Goal: Task Accomplishment & Management: Manage account settings

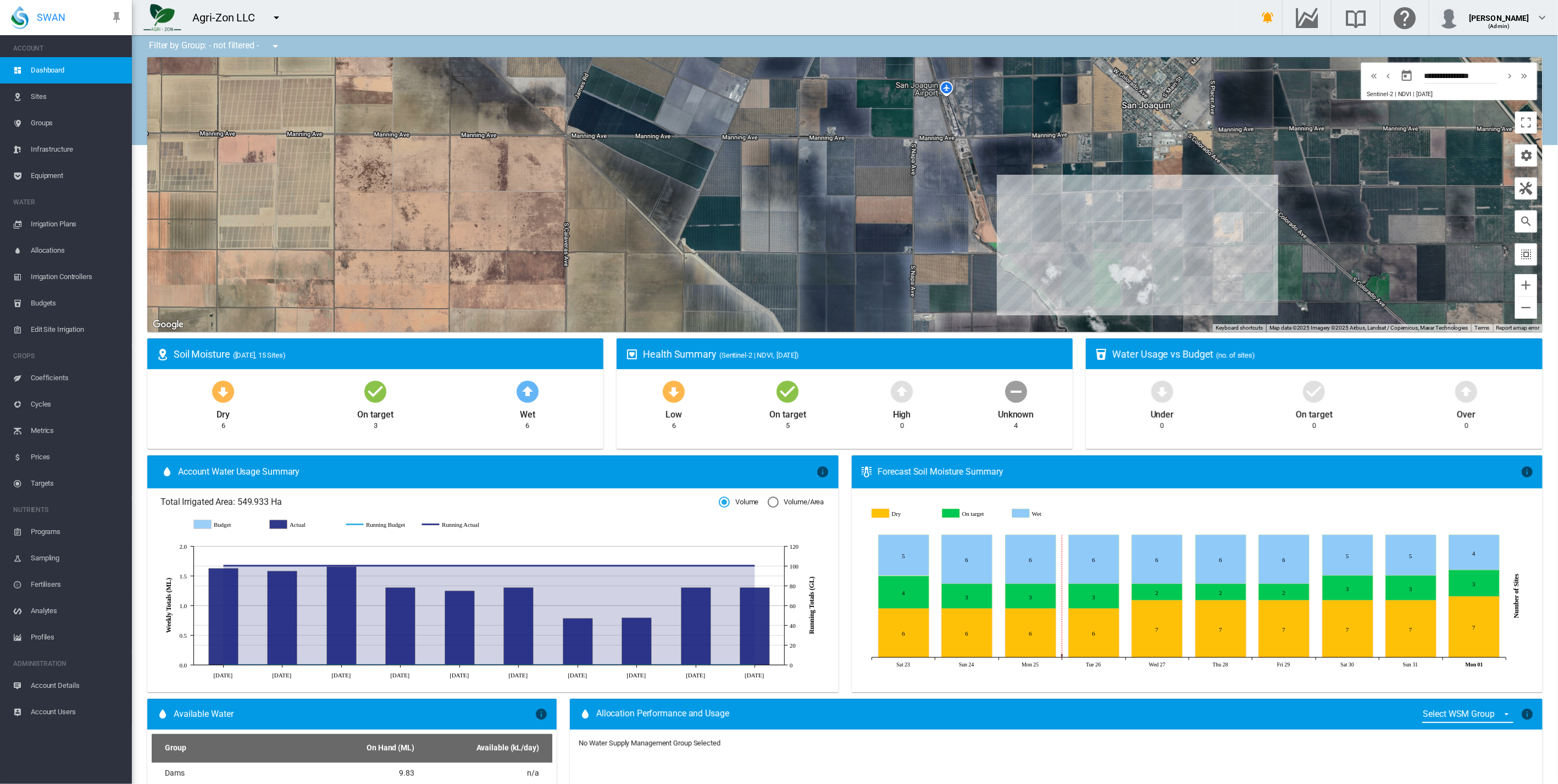
click at [37, 93] on span "Sites" at bounding box center [77, 96] width 92 height 26
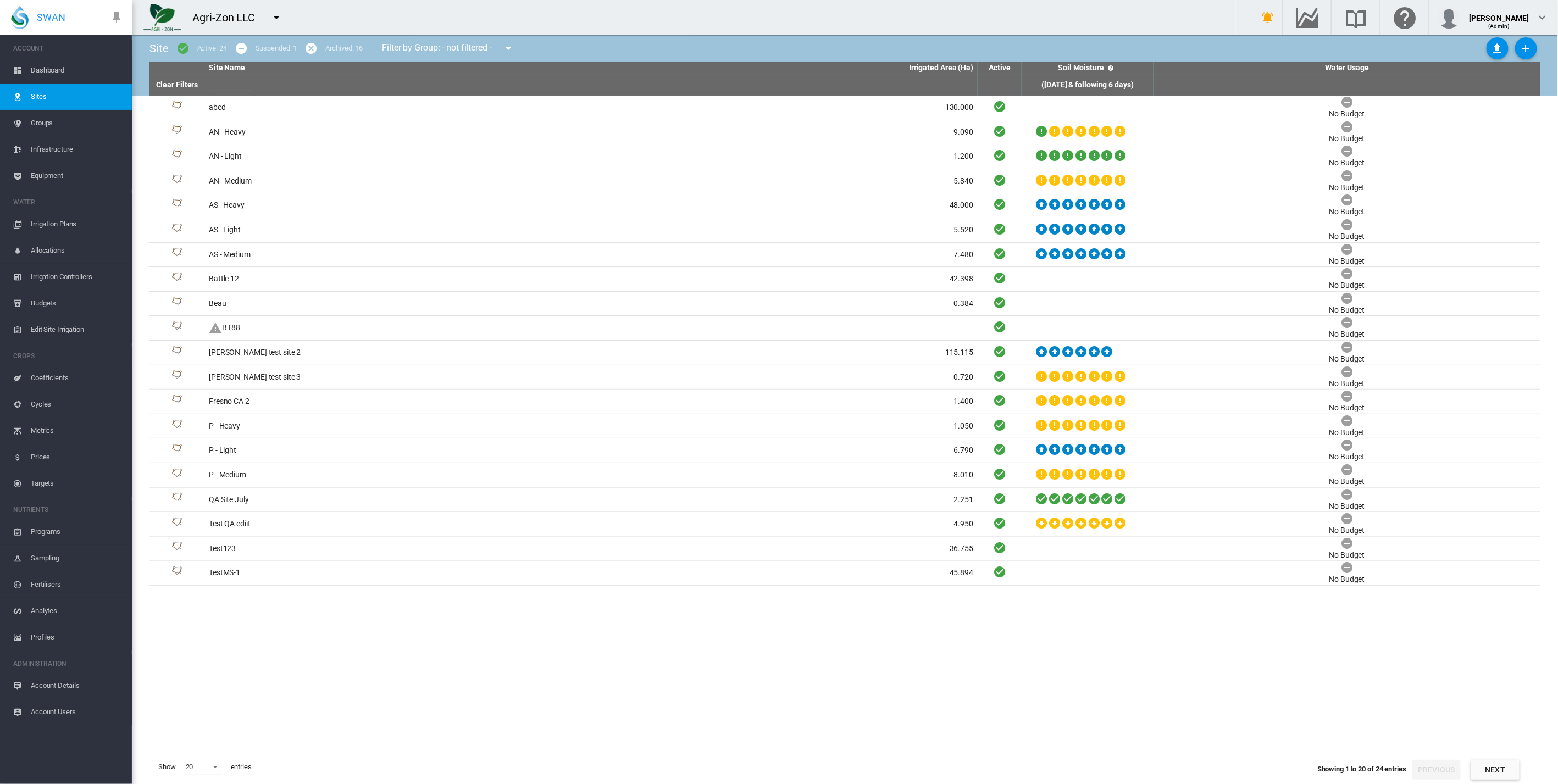
click at [47, 122] on span "Groups" at bounding box center [77, 122] width 92 height 26
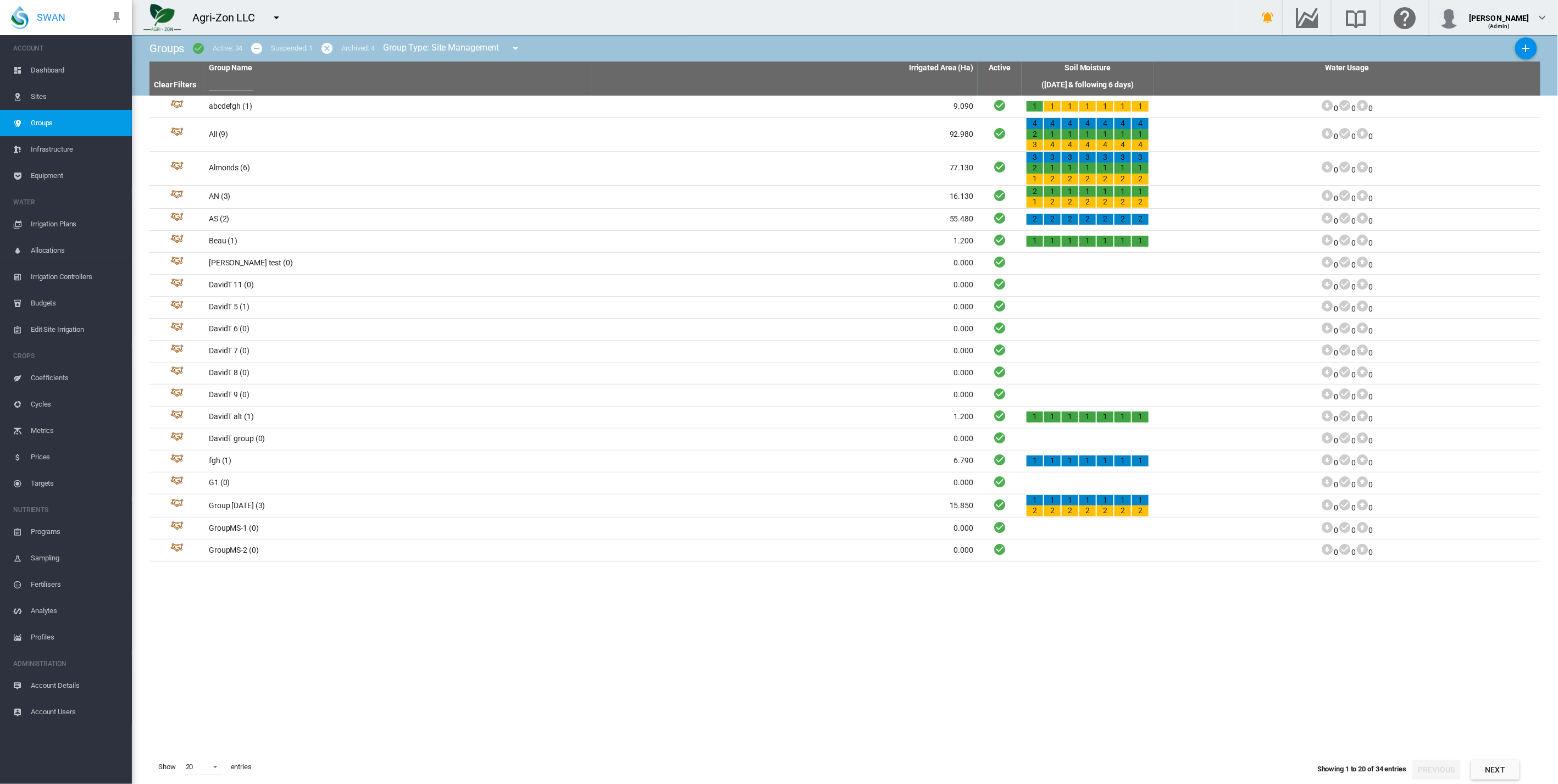
click at [54, 146] on span "Infrastructure" at bounding box center [77, 149] width 92 height 26
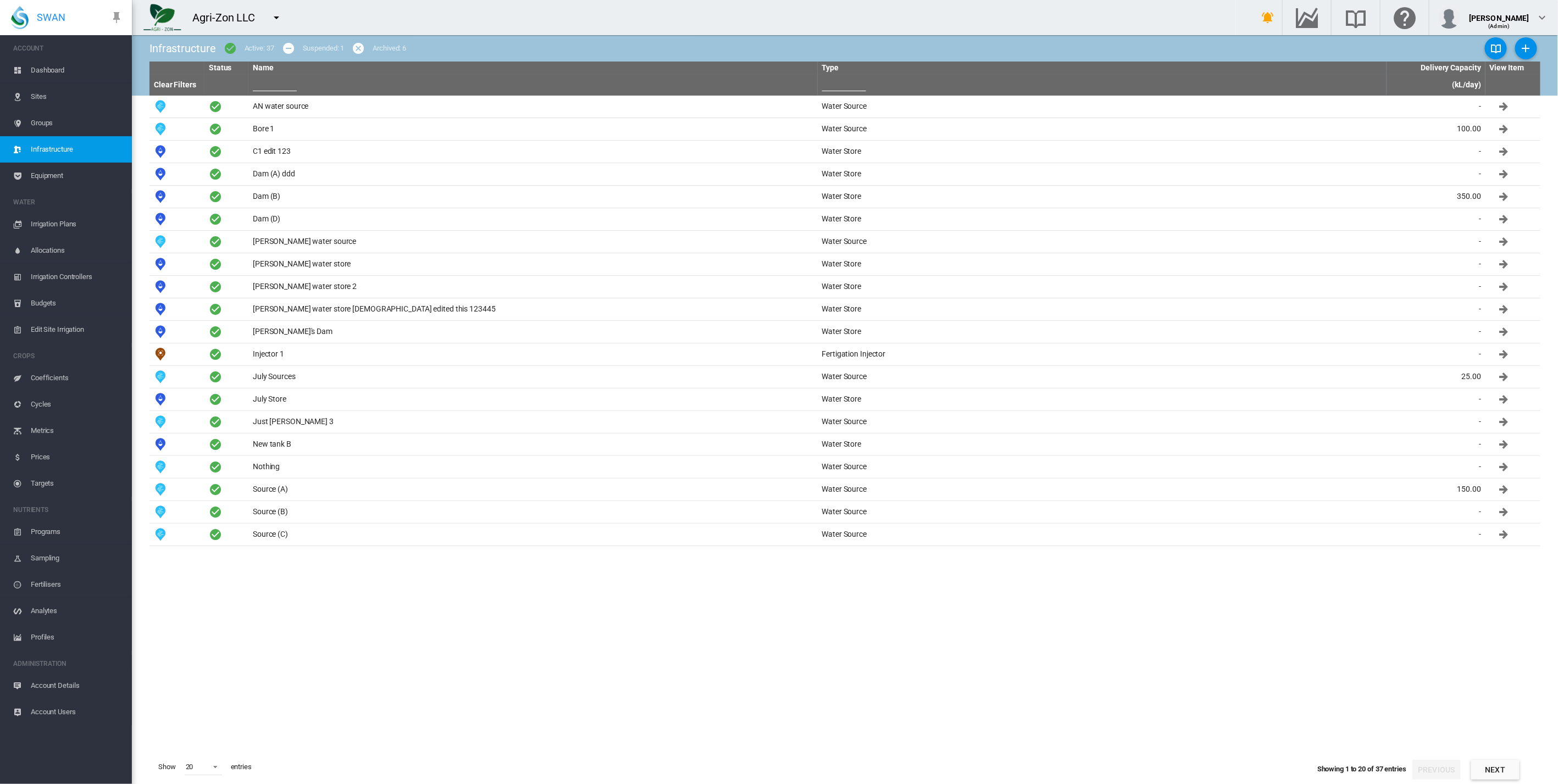
click at [56, 170] on span "Equipment" at bounding box center [77, 175] width 92 height 26
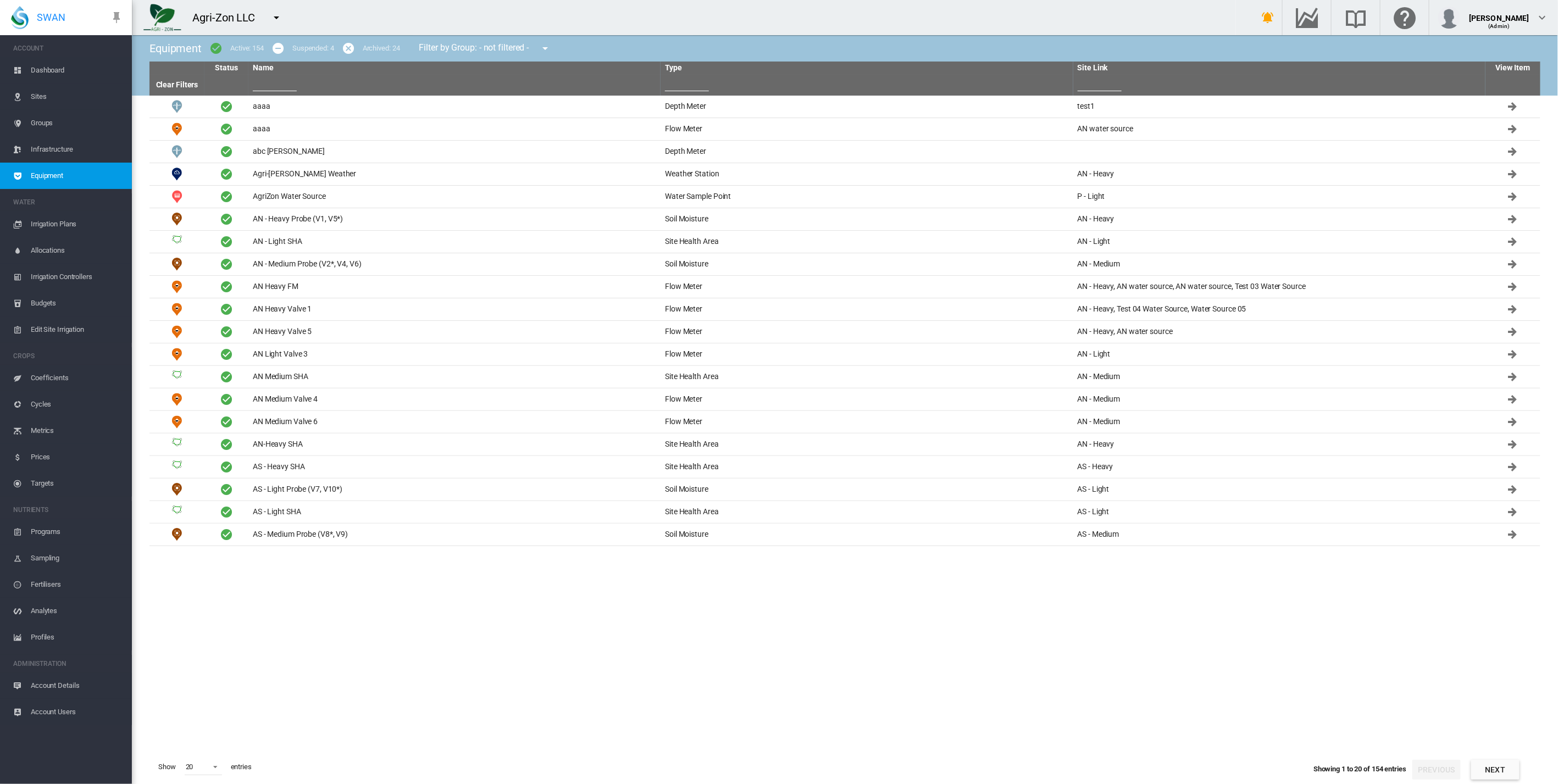
click at [66, 221] on span "Irrigation Plans" at bounding box center [77, 223] width 92 height 26
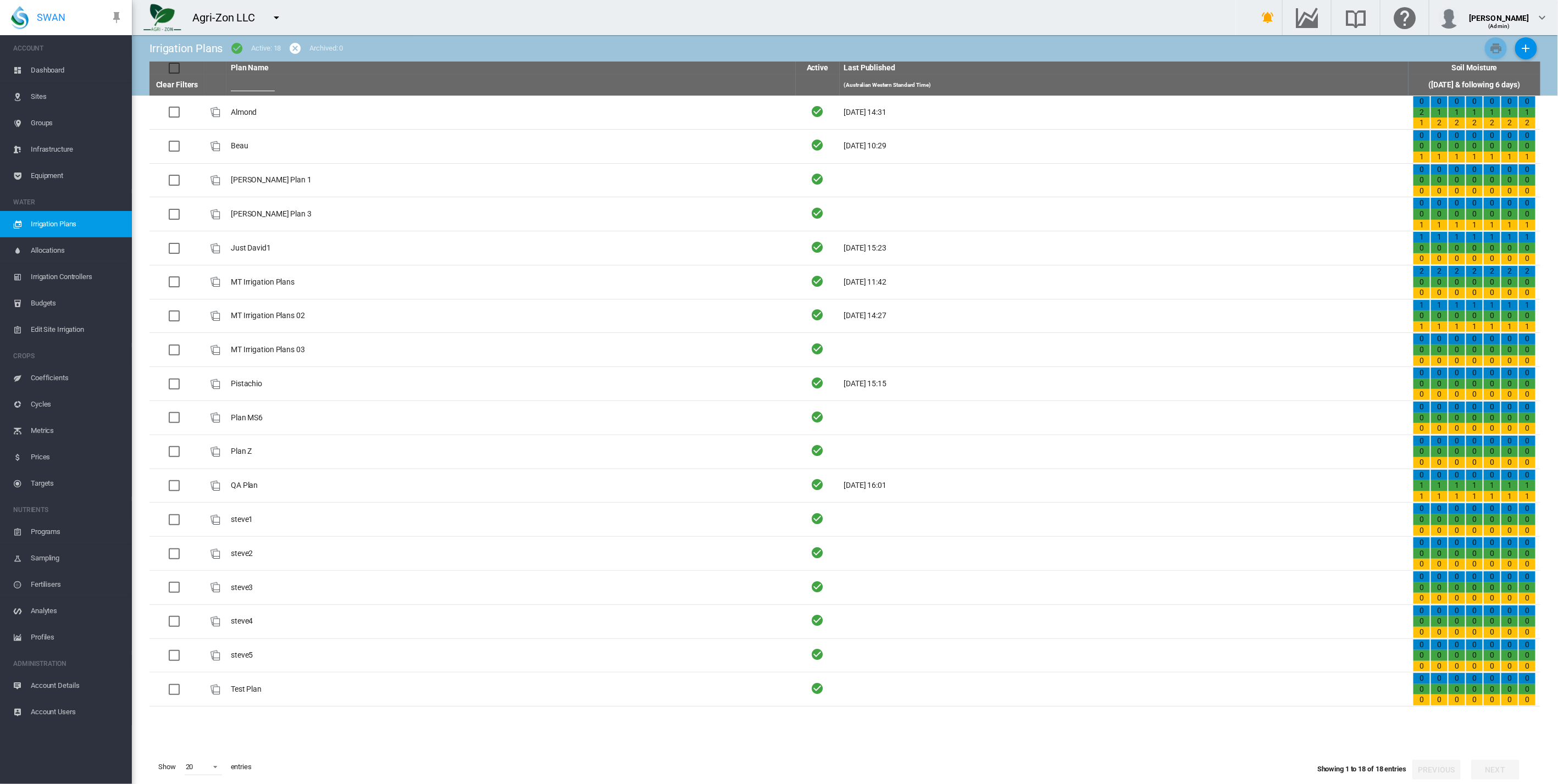
click at [68, 250] on span "Allocations" at bounding box center [77, 250] width 92 height 26
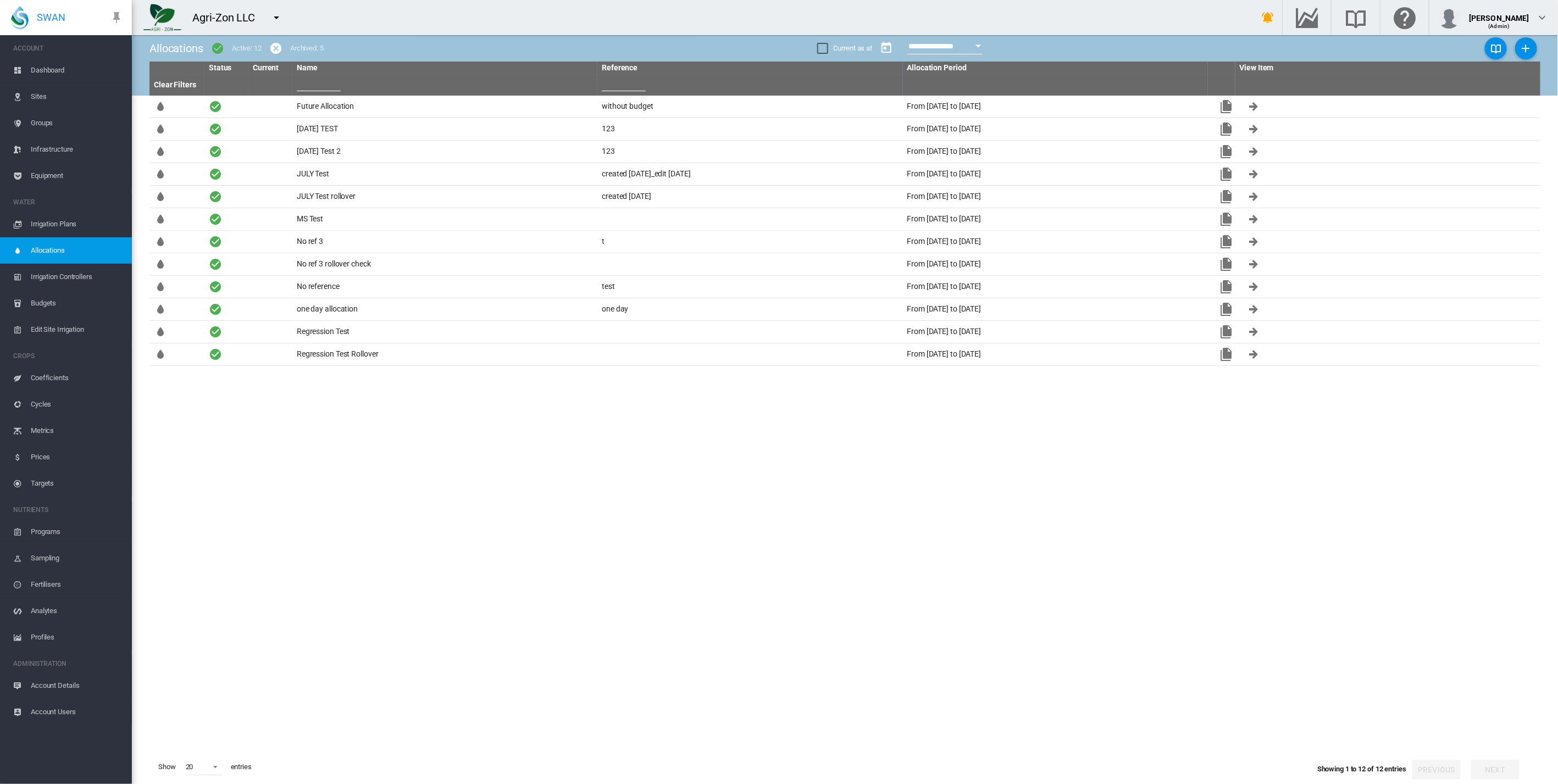
click at [70, 274] on span "Irrigation Controllers" at bounding box center [77, 276] width 92 height 26
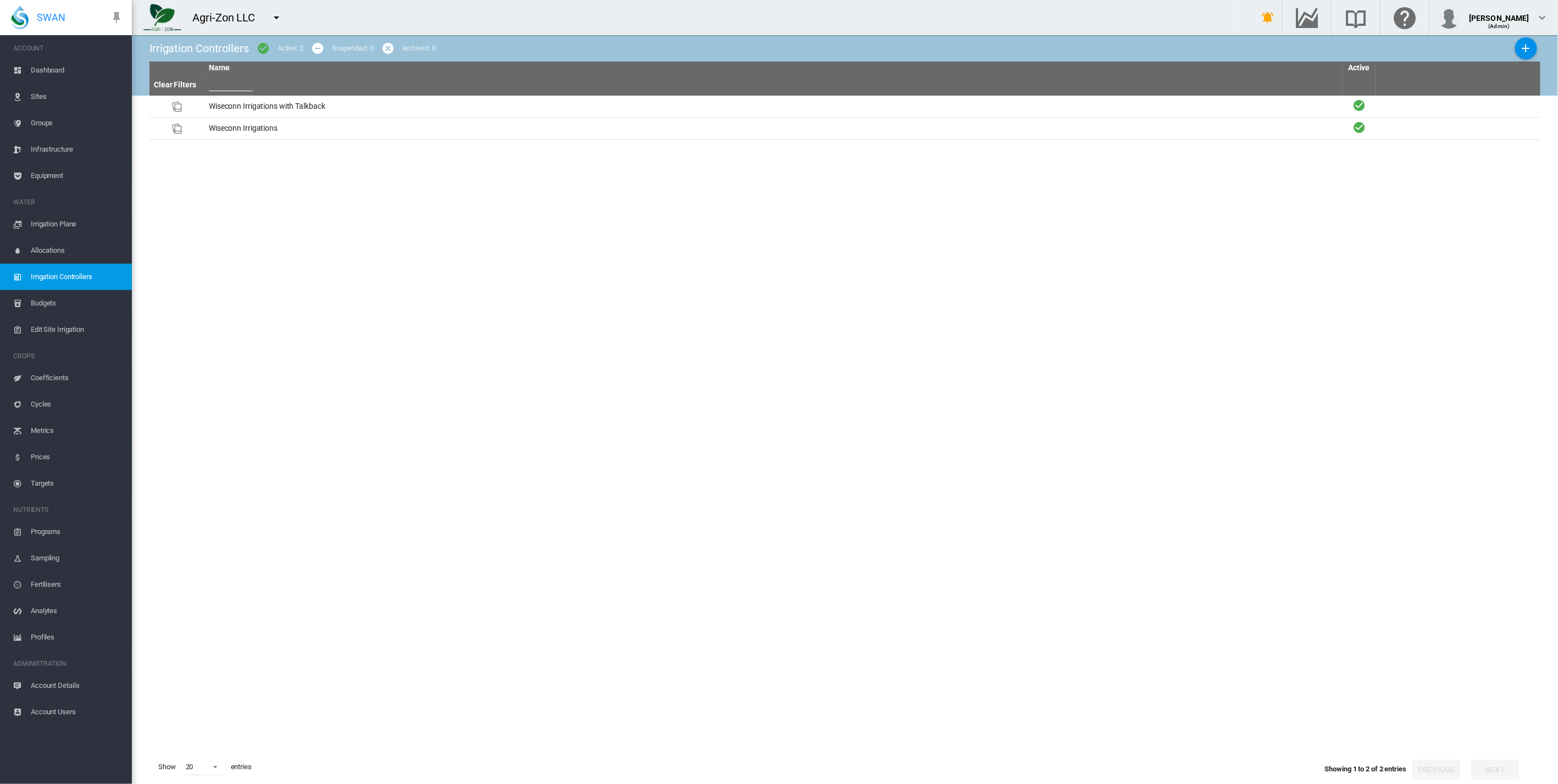
click at [63, 297] on span "Budgets" at bounding box center [77, 303] width 92 height 26
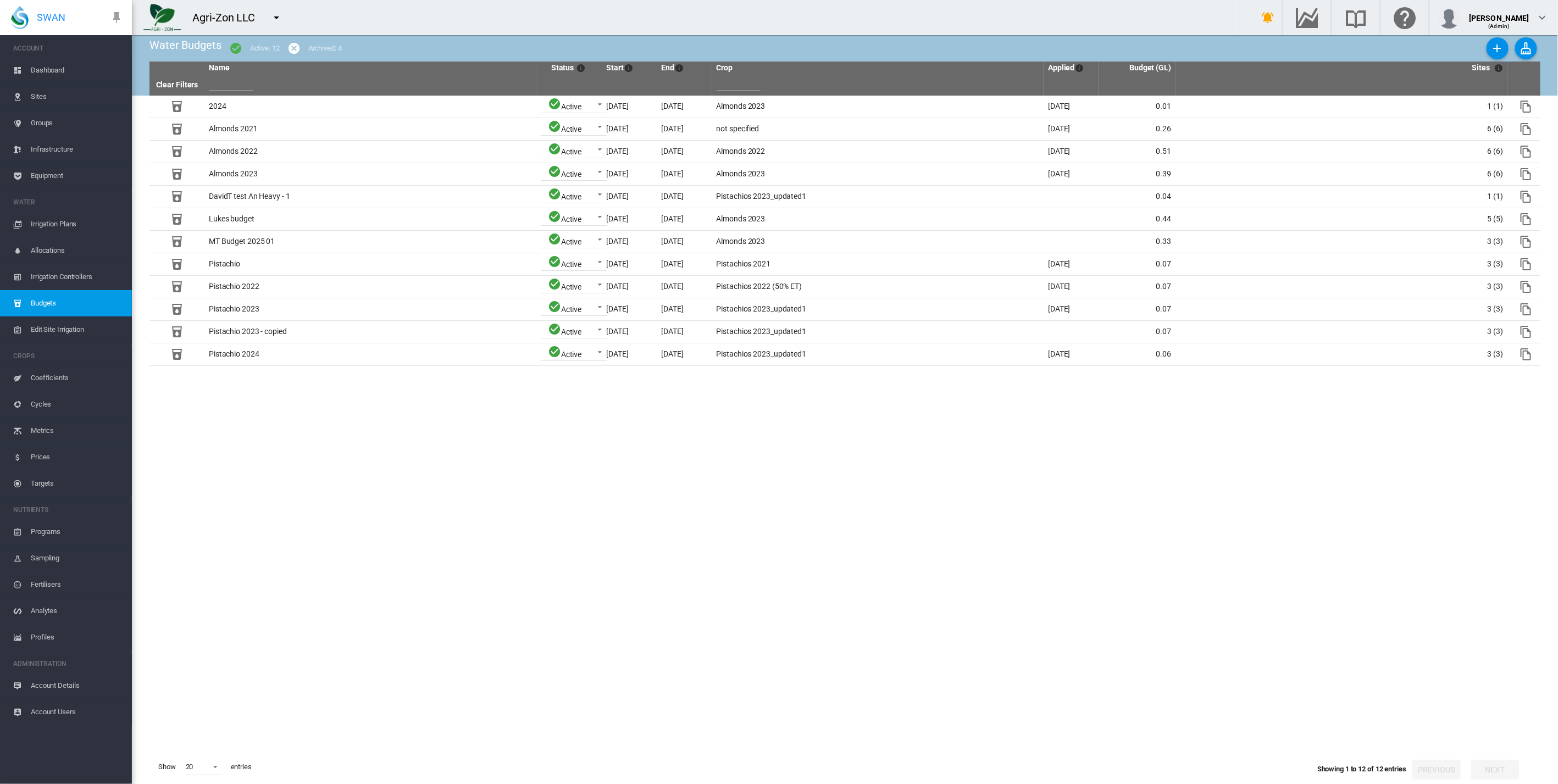
click at [70, 324] on span "Edit Site Irrigation" at bounding box center [77, 329] width 92 height 26
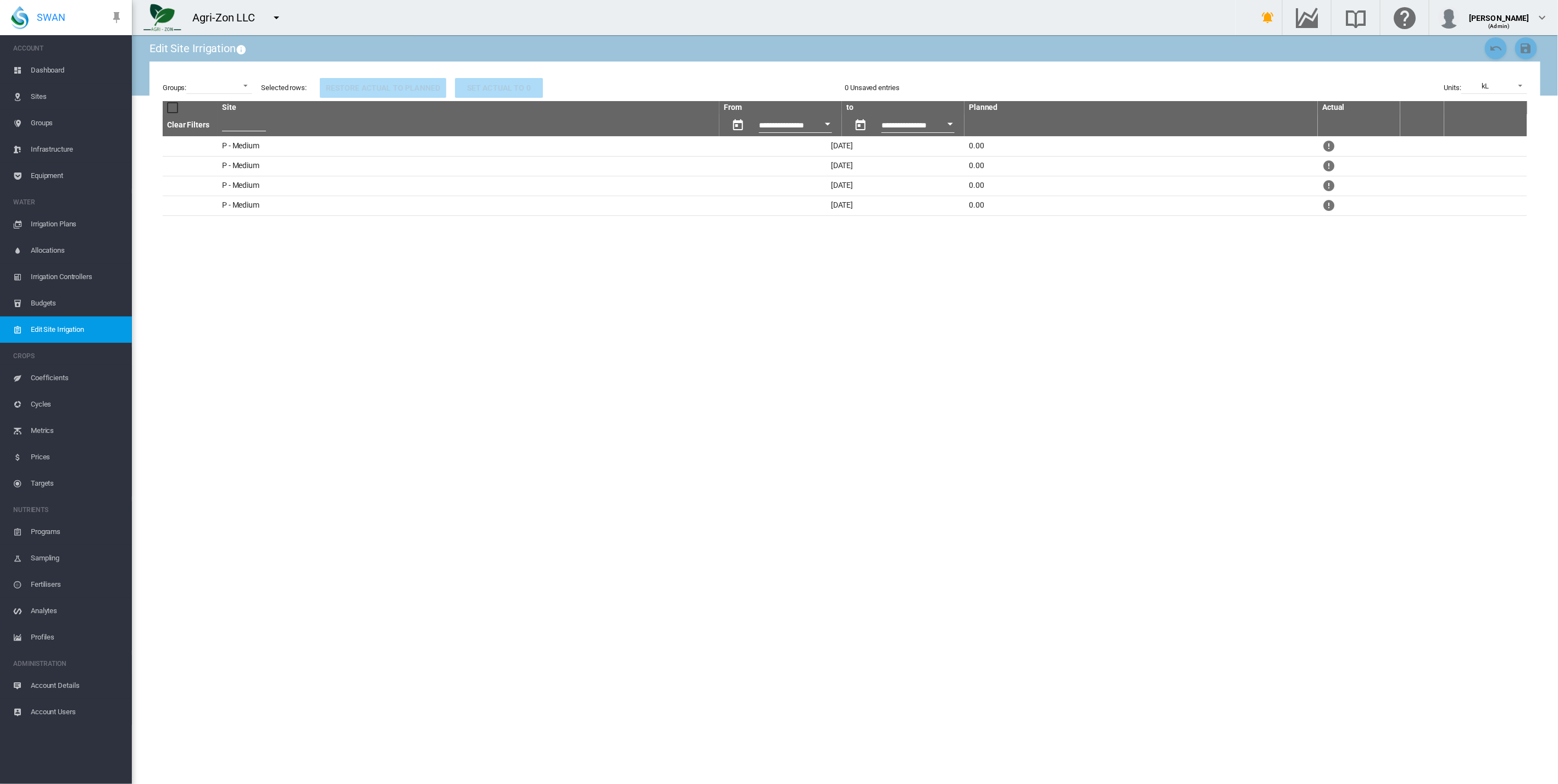
click at [53, 60] on span "Dashboard" at bounding box center [77, 70] width 92 height 26
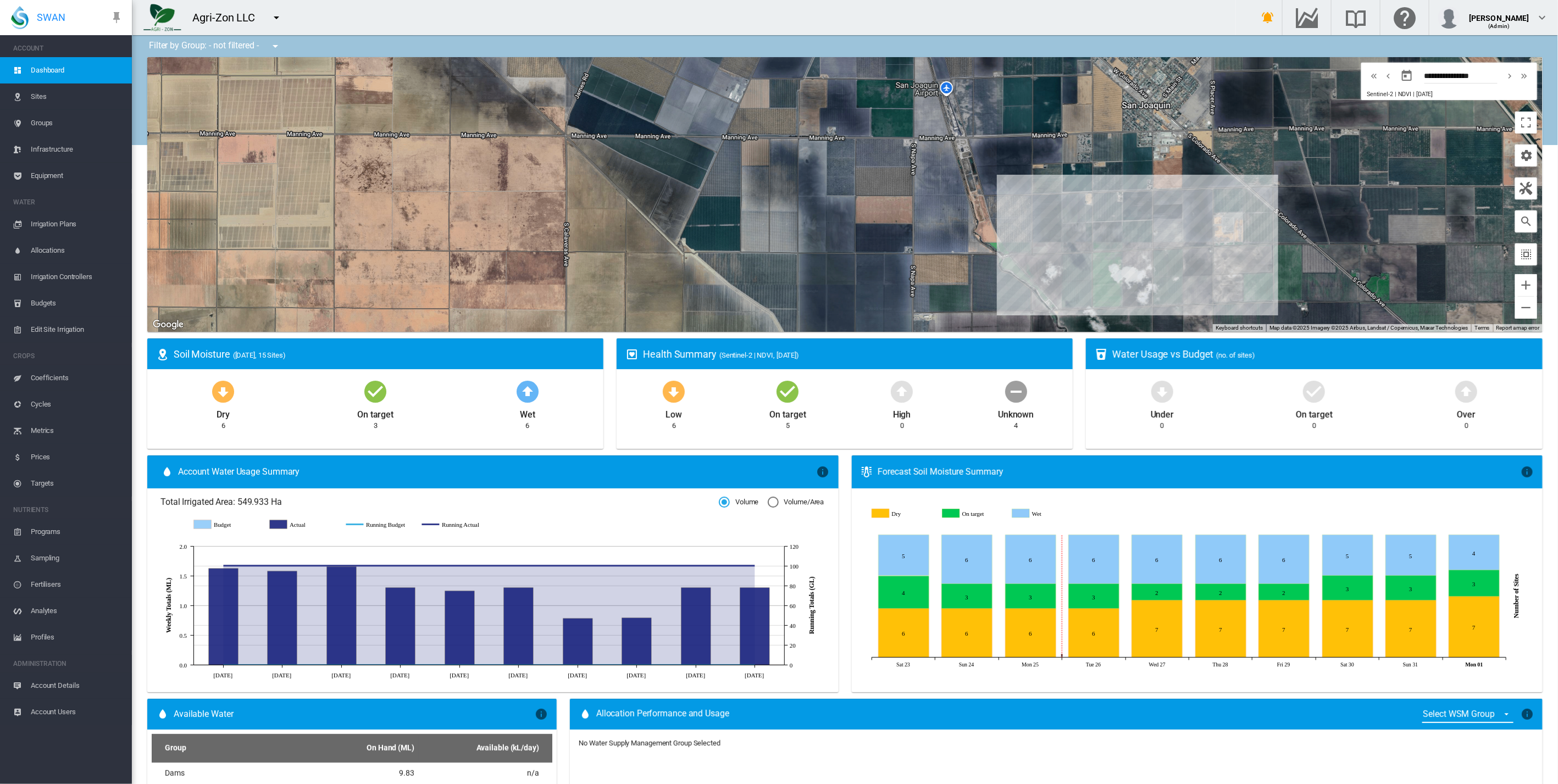
click at [60, 96] on span "Sites" at bounding box center [77, 96] width 92 height 26
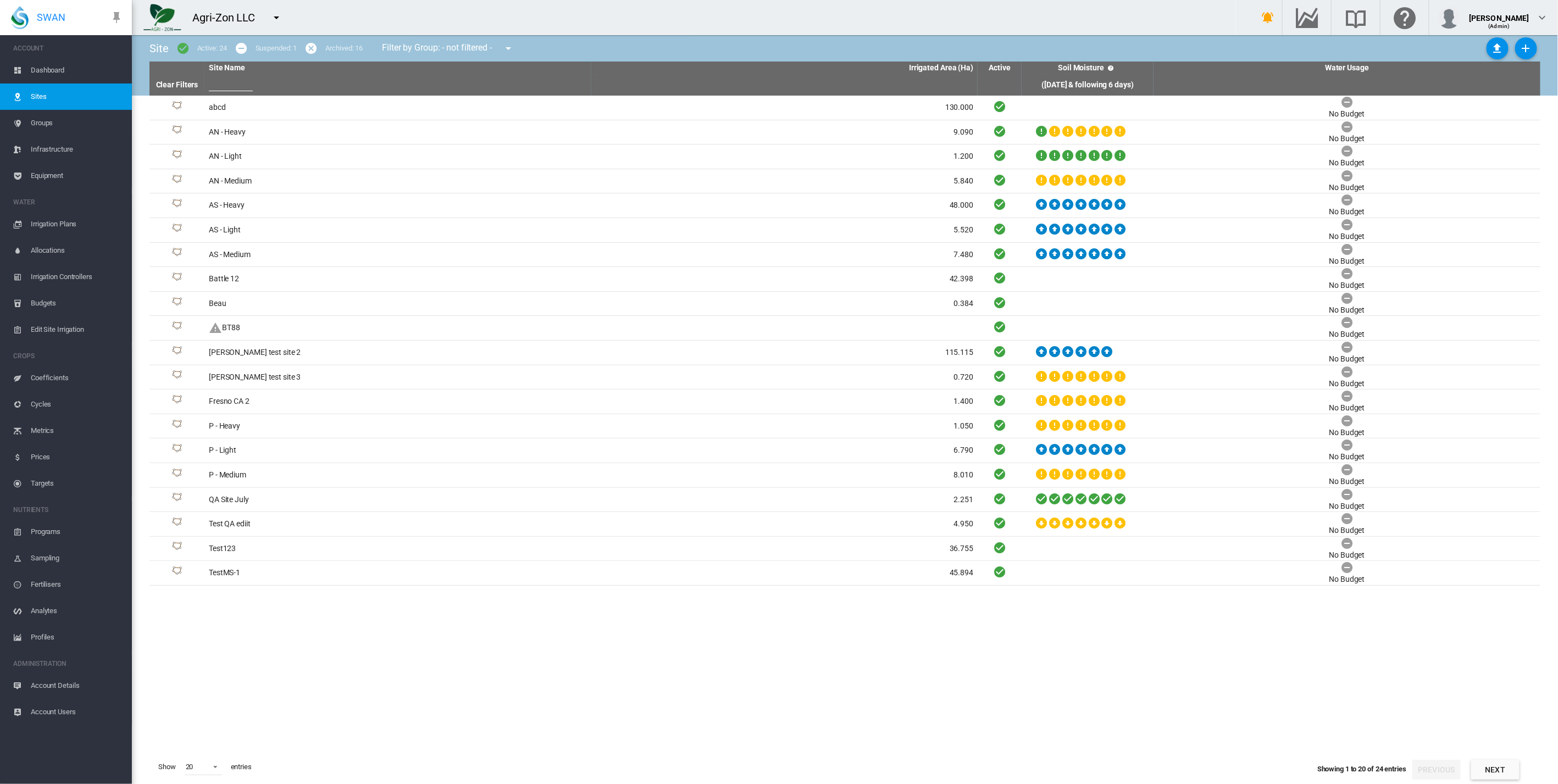
click at [54, 124] on span "Groups" at bounding box center [77, 122] width 92 height 26
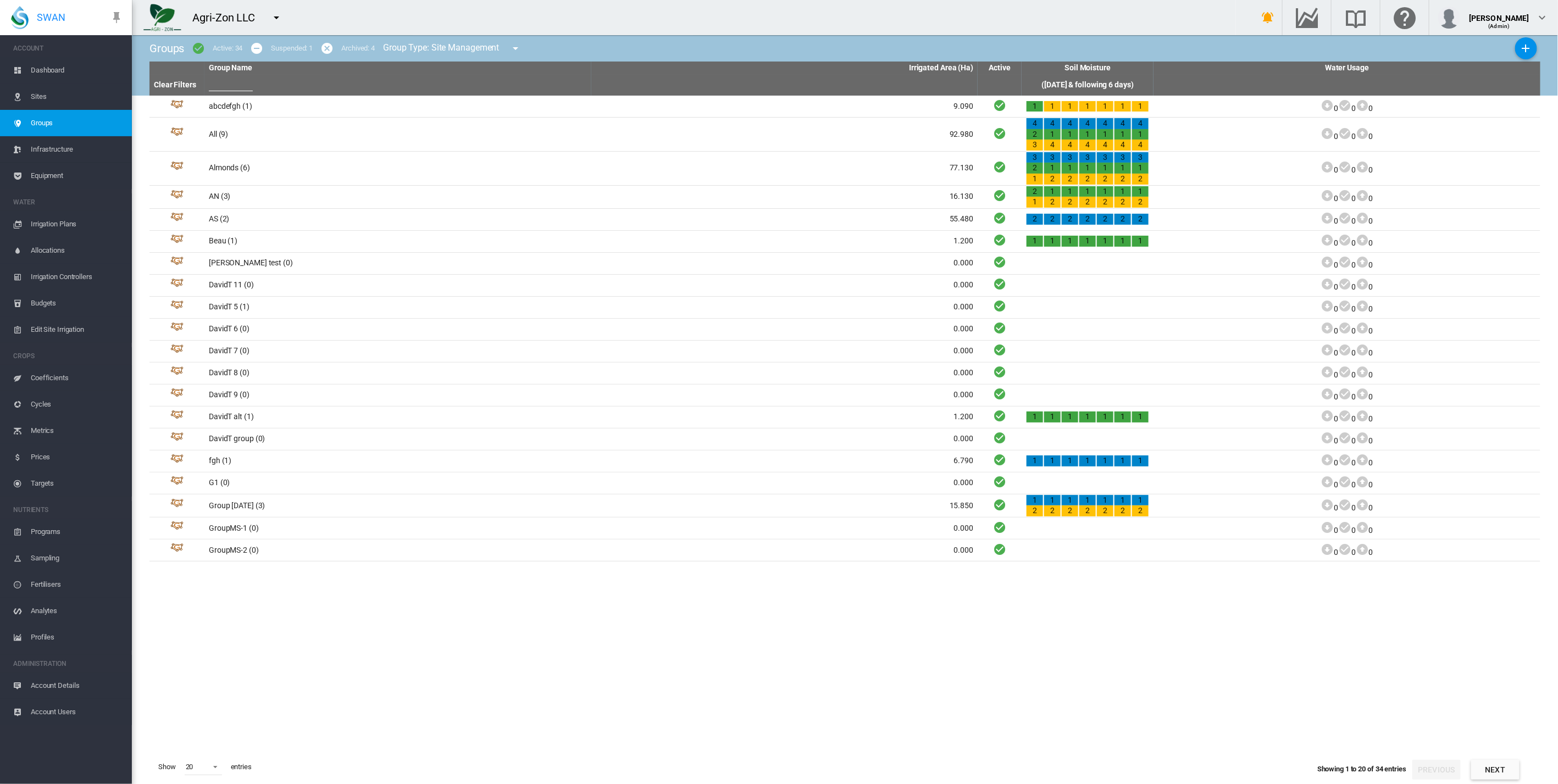
click at [82, 147] on span "Infrastructure" at bounding box center [77, 149] width 92 height 26
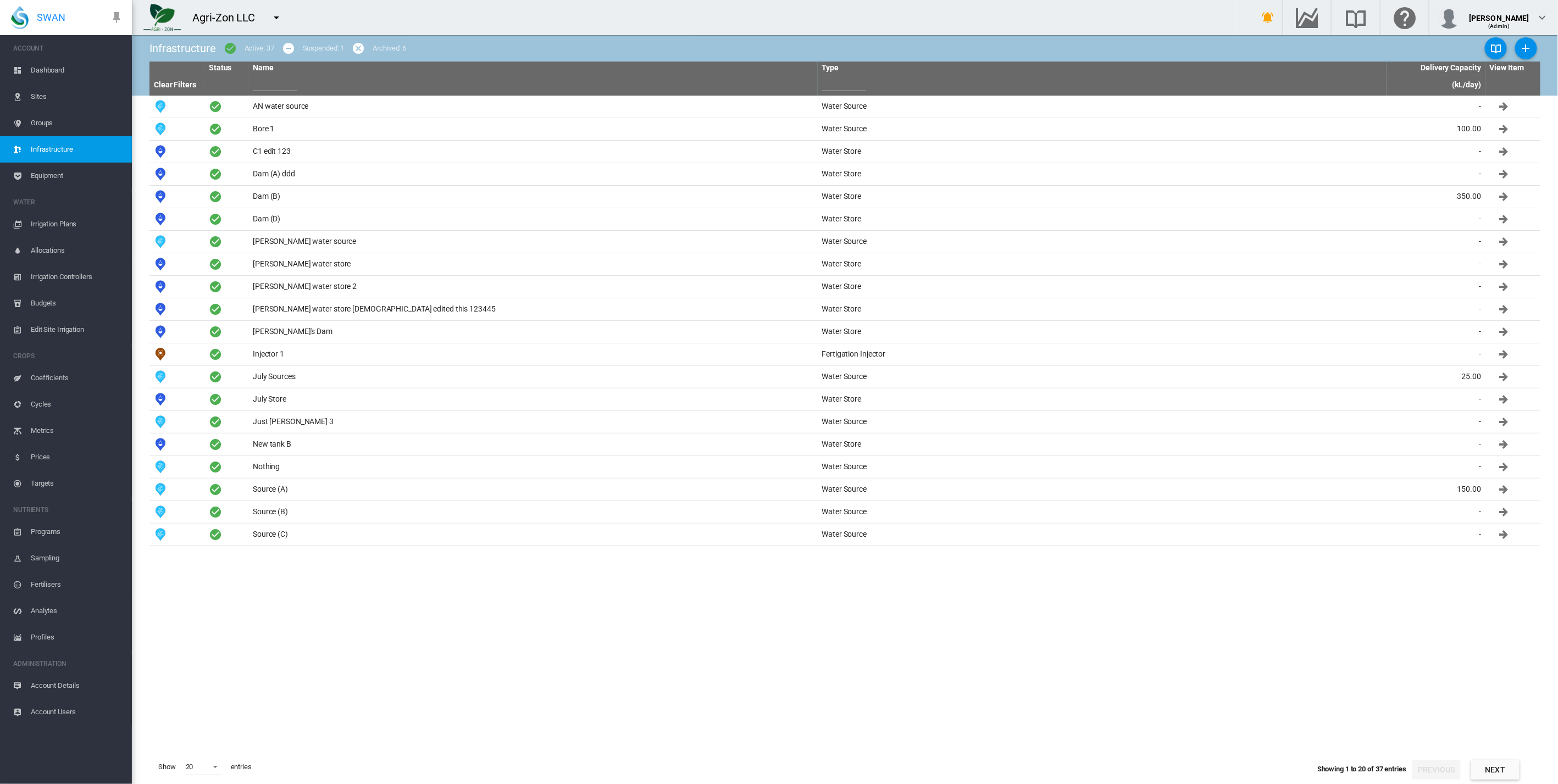
click at [64, 682] on span "Account Details" at bounding box center [77, 686] width 92 height 26
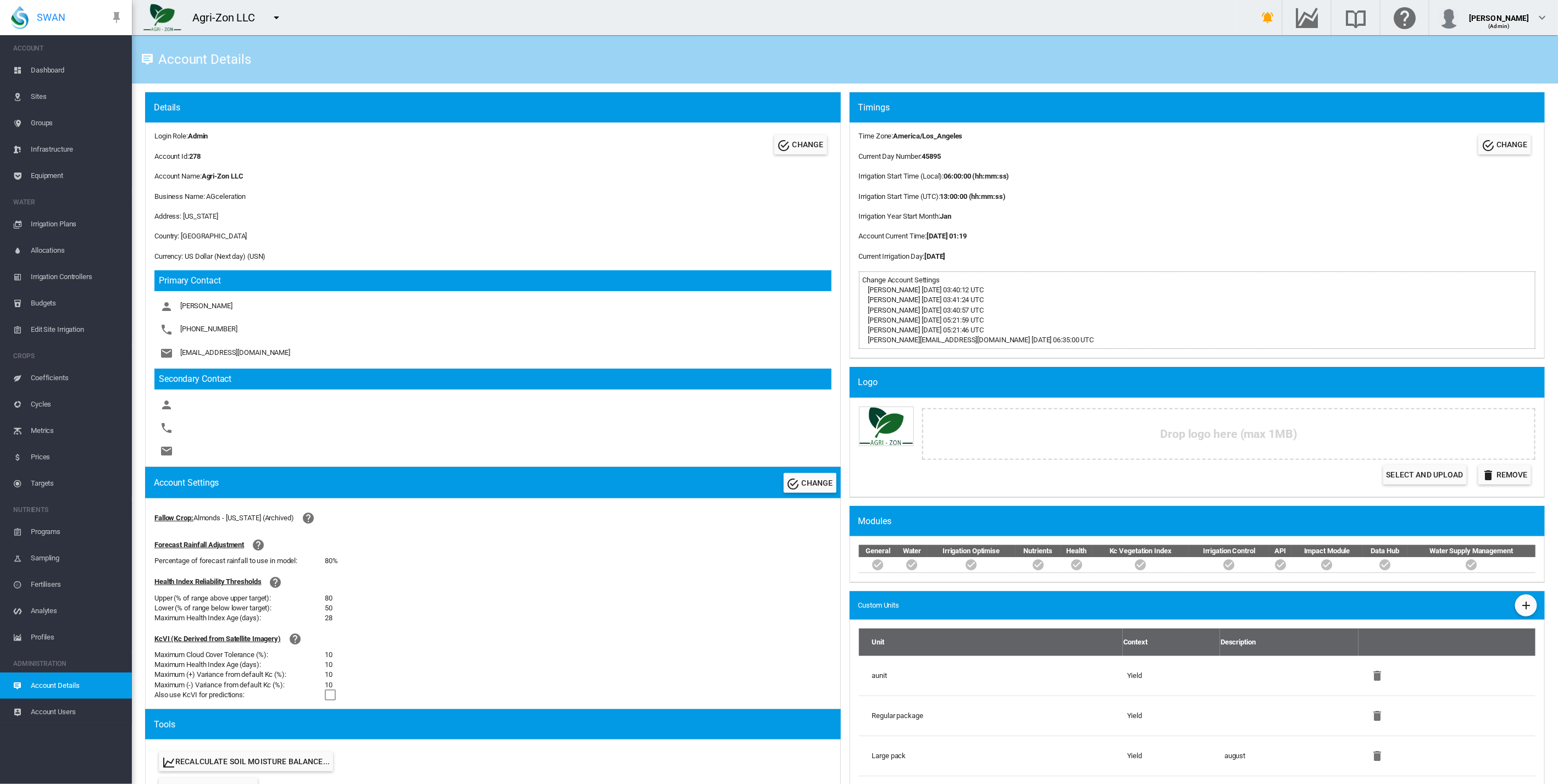
click at [74, 706] on span "Account Users" at bounding box center [77, 712] width 92 height 26
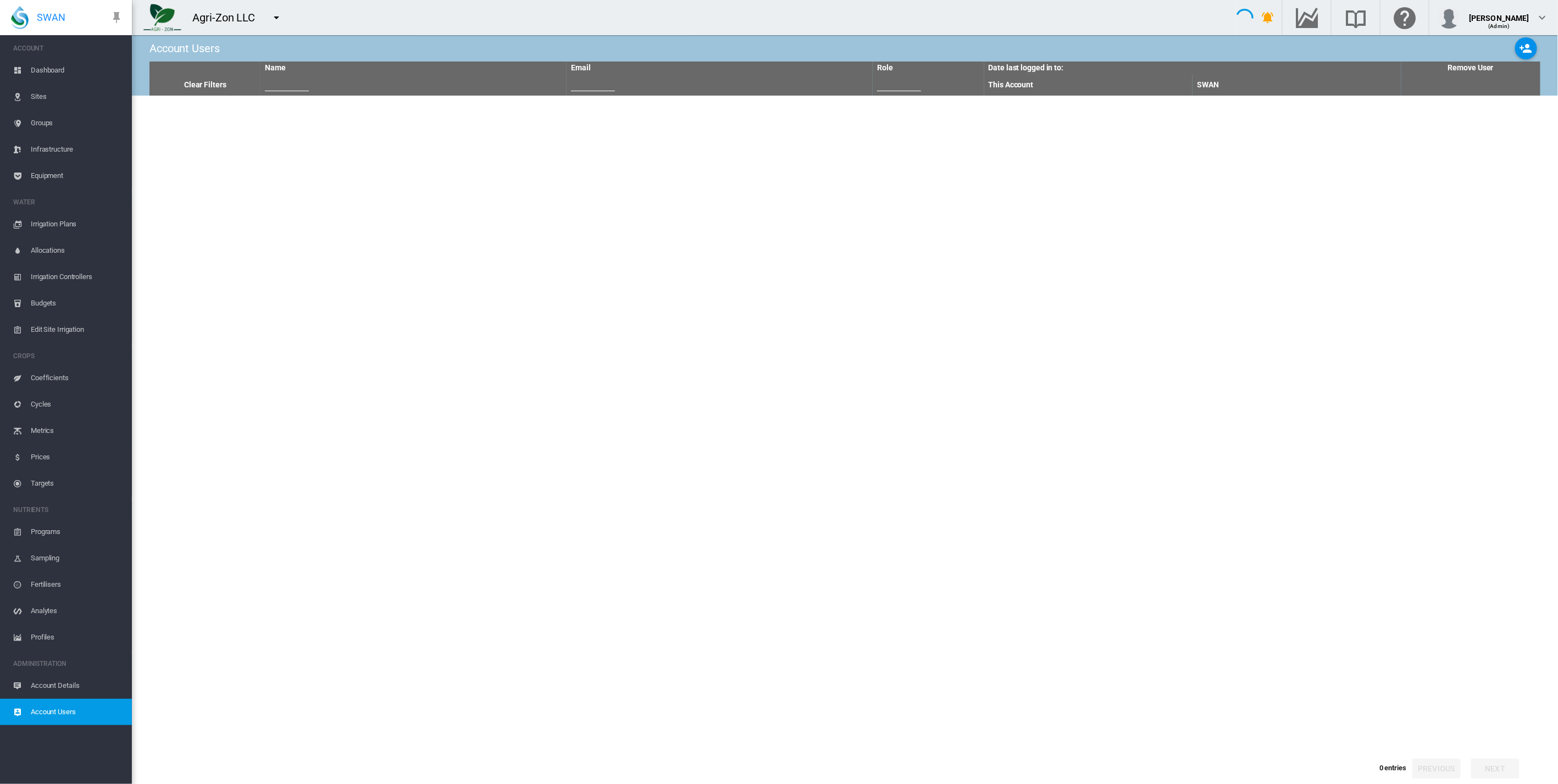
click at [63, 66] on span "Dashboard" at bounding box center [77, 70] width 92 height 26
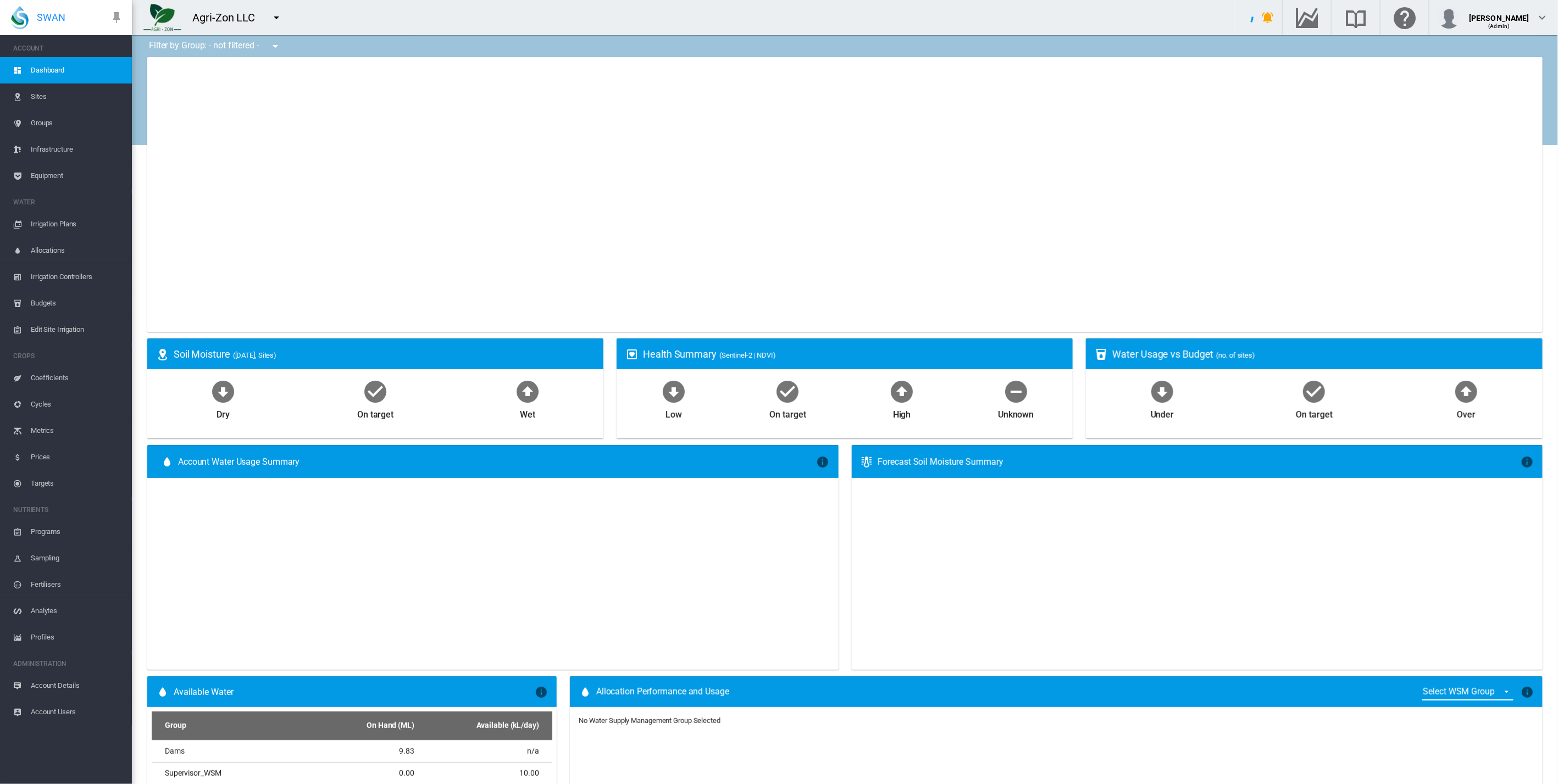
type input "**********"
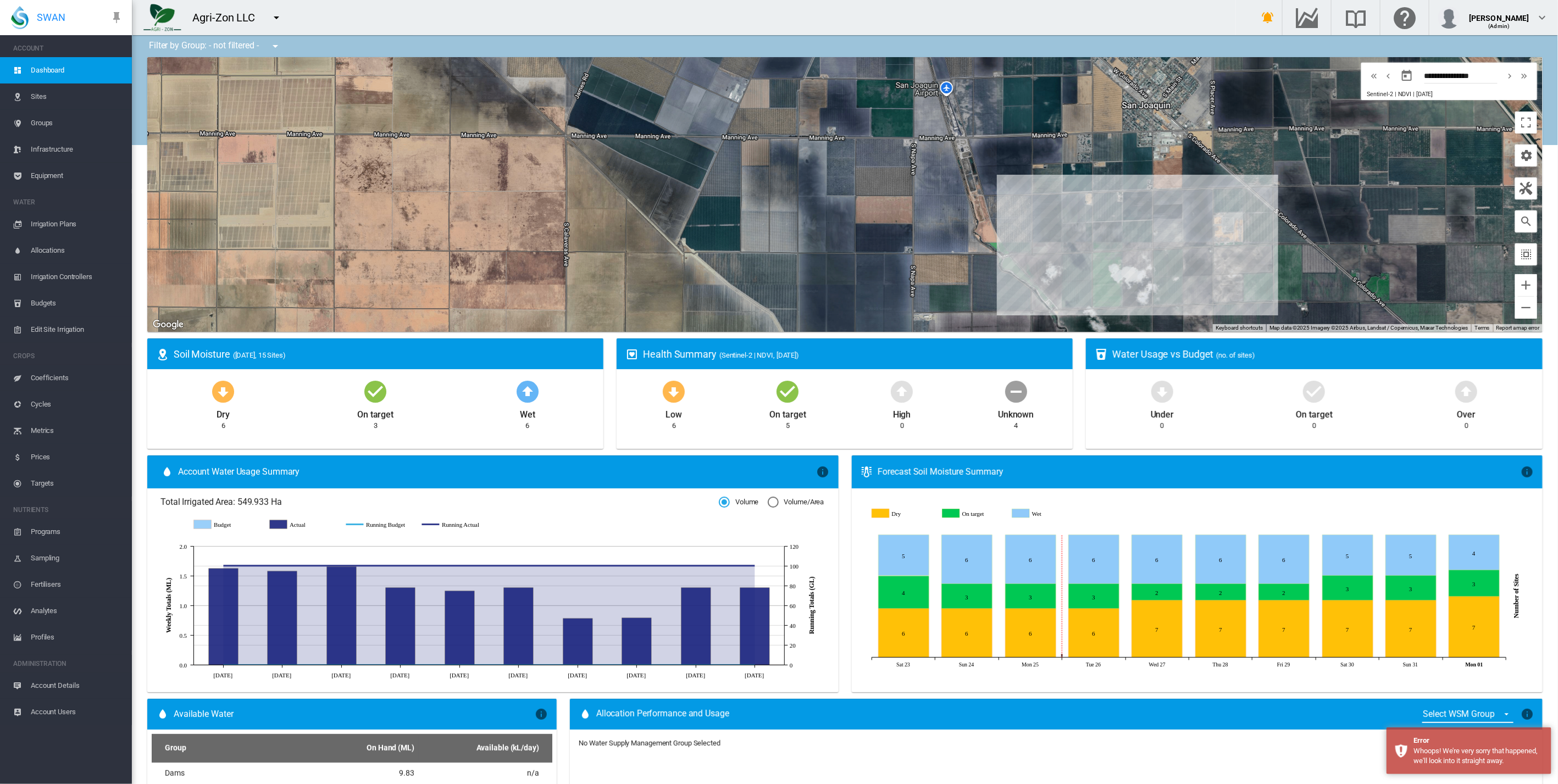
click at [67, 100] on span "Sites" at bounding box center [77, 96] width 92 height 26
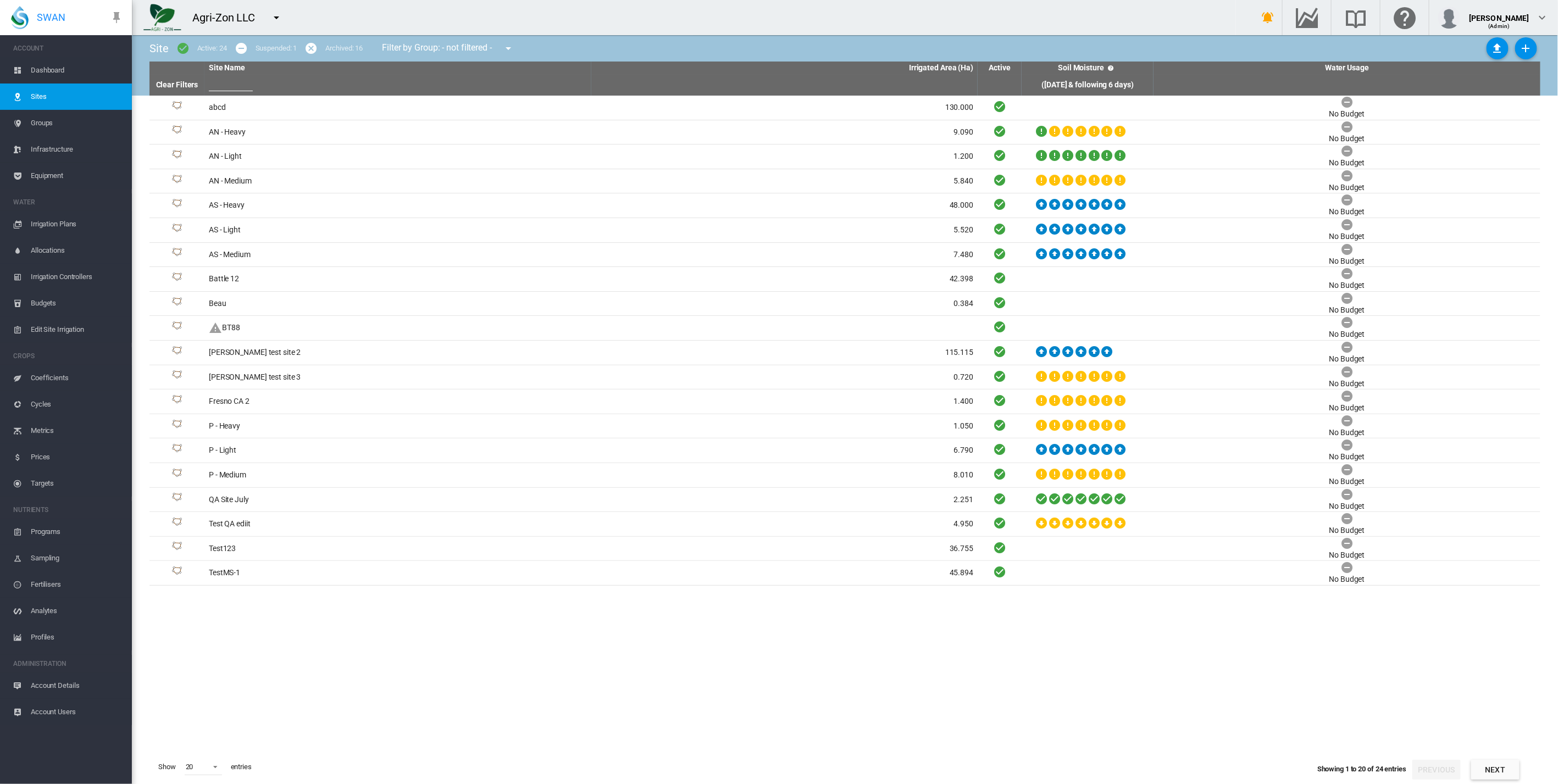
click at [57, 125] on span "Groups" at bounding box center [77, 122] width 92 height 26
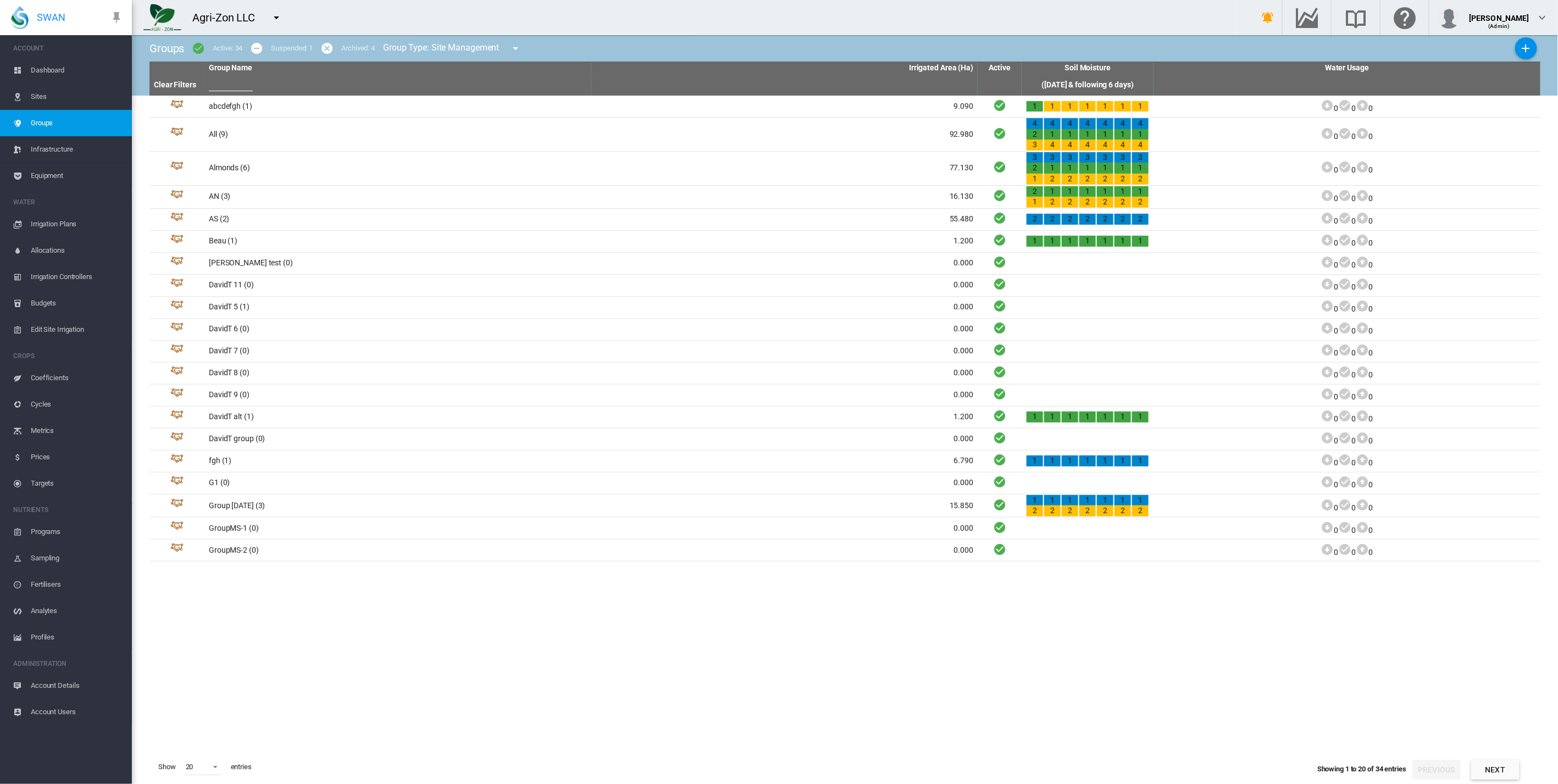
click at [58, 150] on span "Infrastructure" at bounding box center [77, 149] width 92 height 26
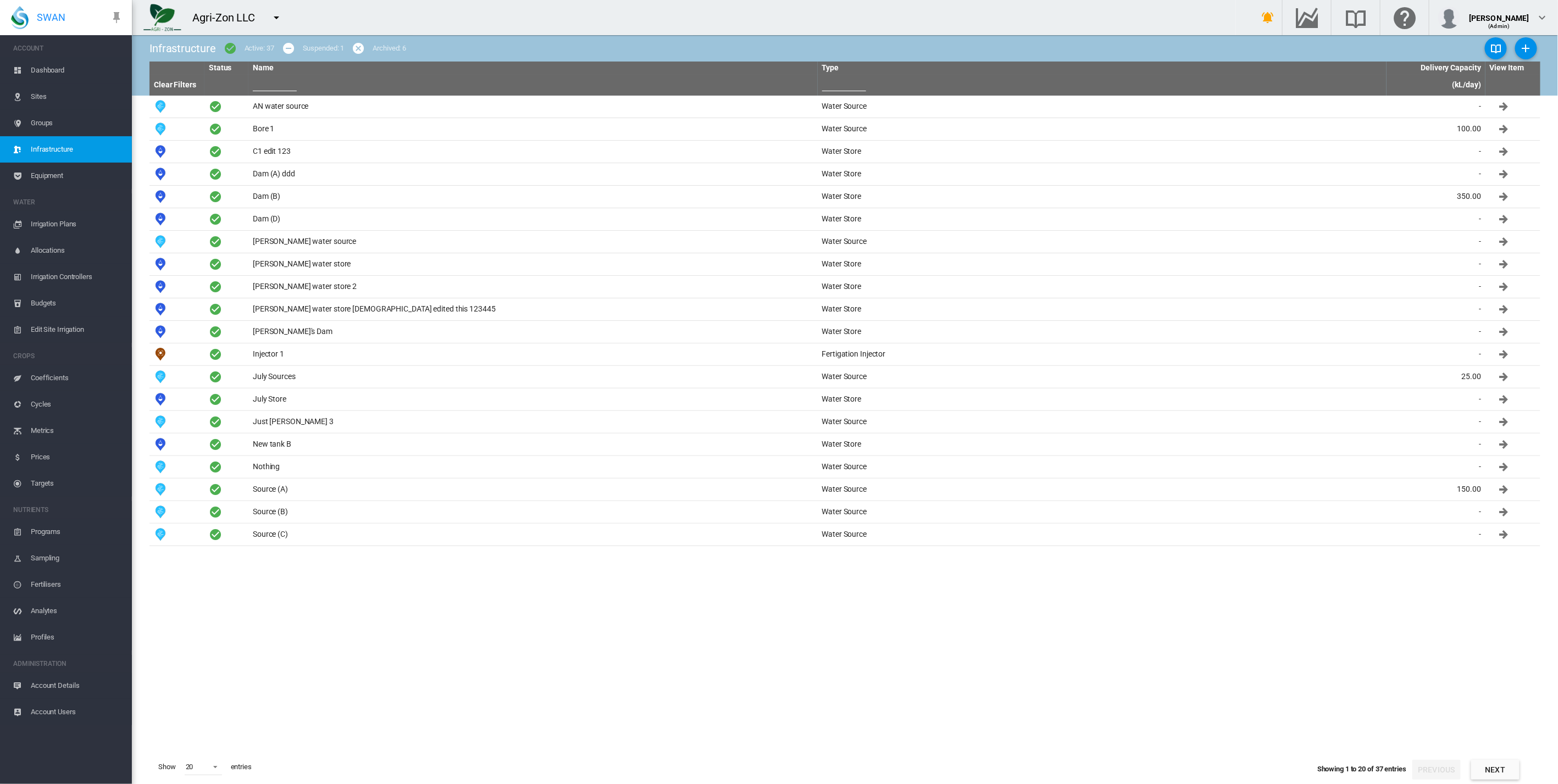
click at [60, 177] on span "Equipment" at bounding box center [77, 175] width 92 height 26
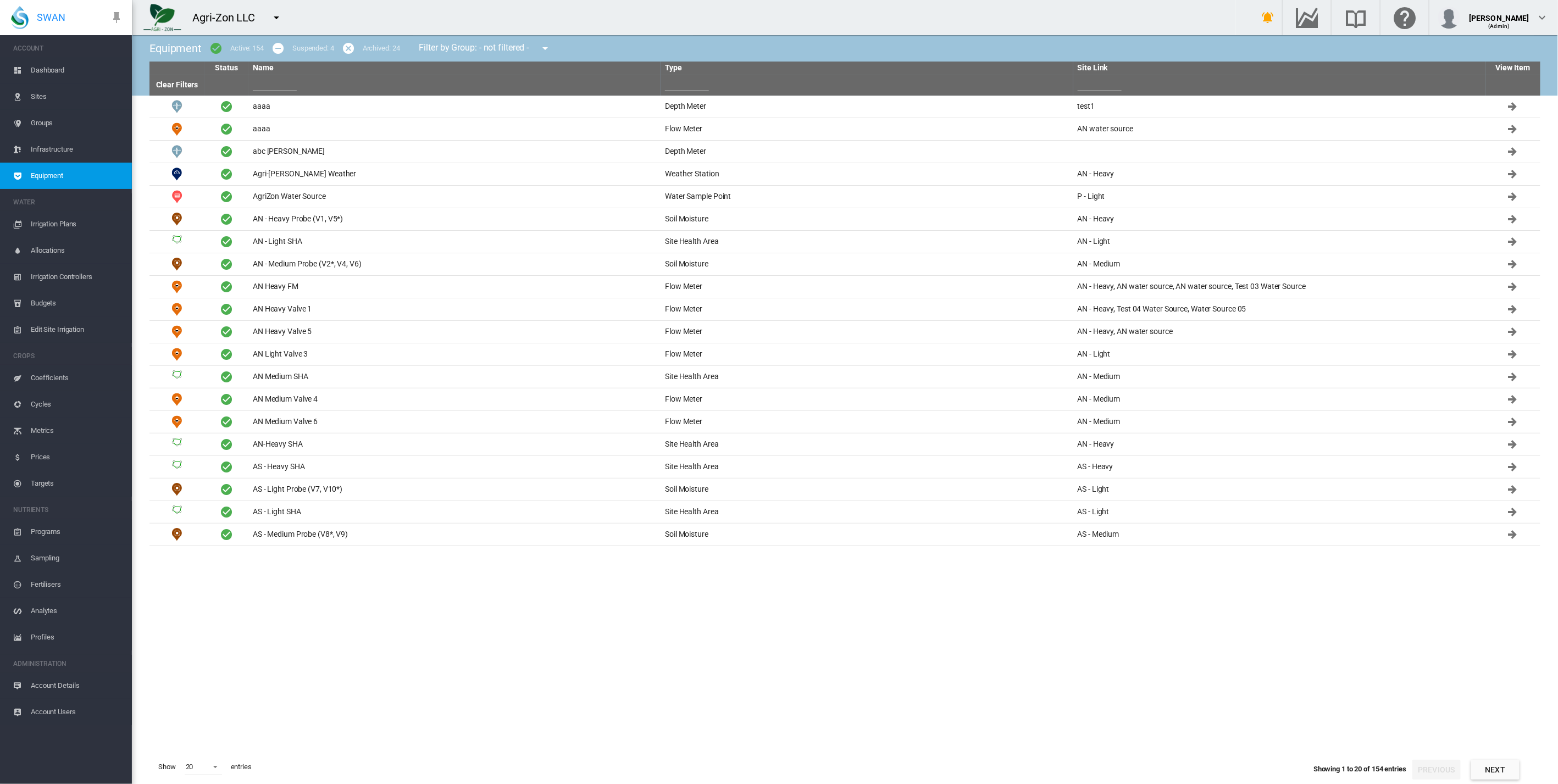
click at [289, 719] on tbody "aaaa Depth Meter test1 aaaa Flow Meter" at bounding box center [844, 423] width 1391 height 654
click at [64, 226] on span "Irrigation Plans" at bounding box center [77, 223] width 92 height 26
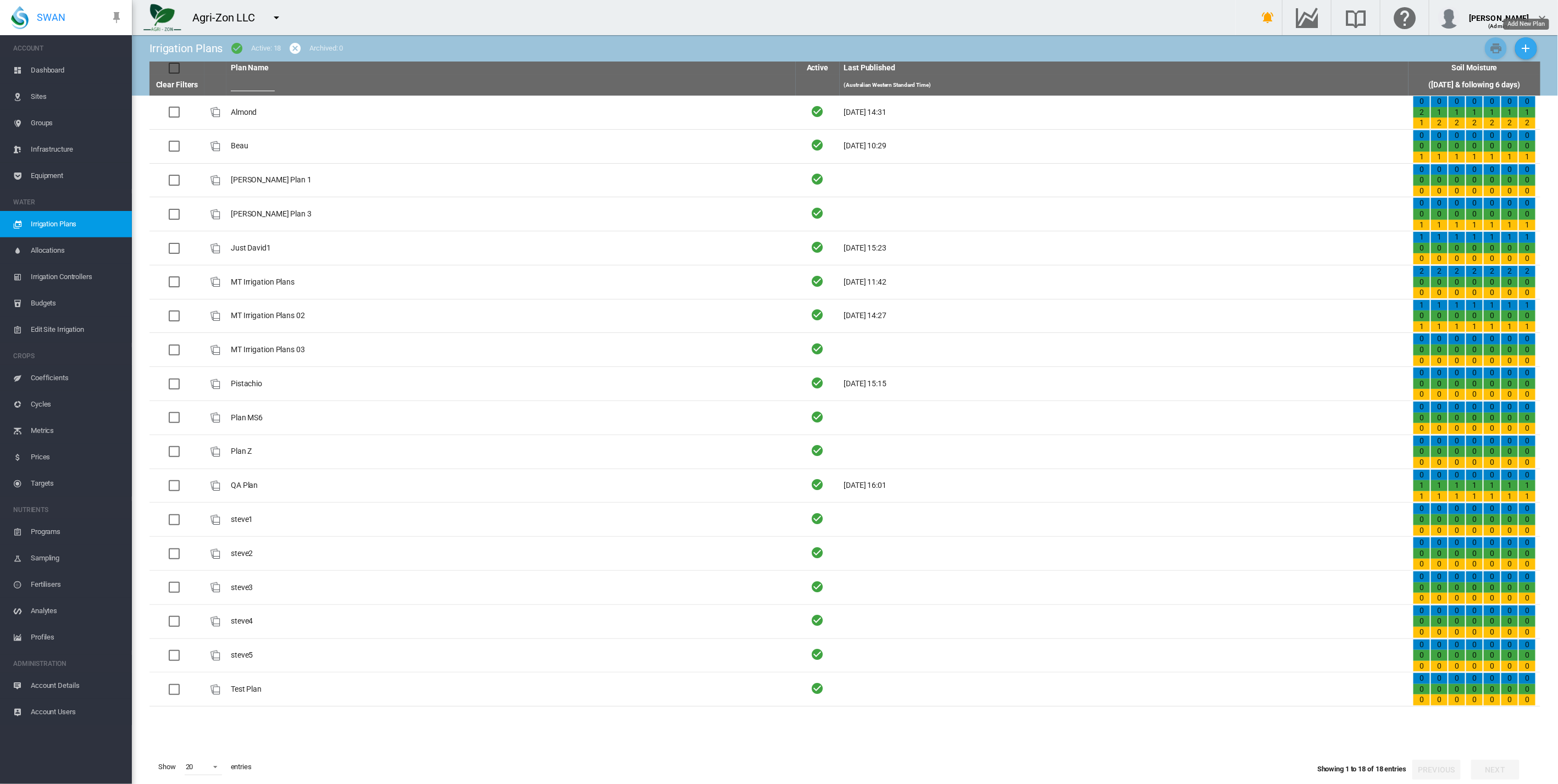
click at [1533, 50] on md-icon "icon-plus" at bounding box center [1527, 48] width 13 height 13
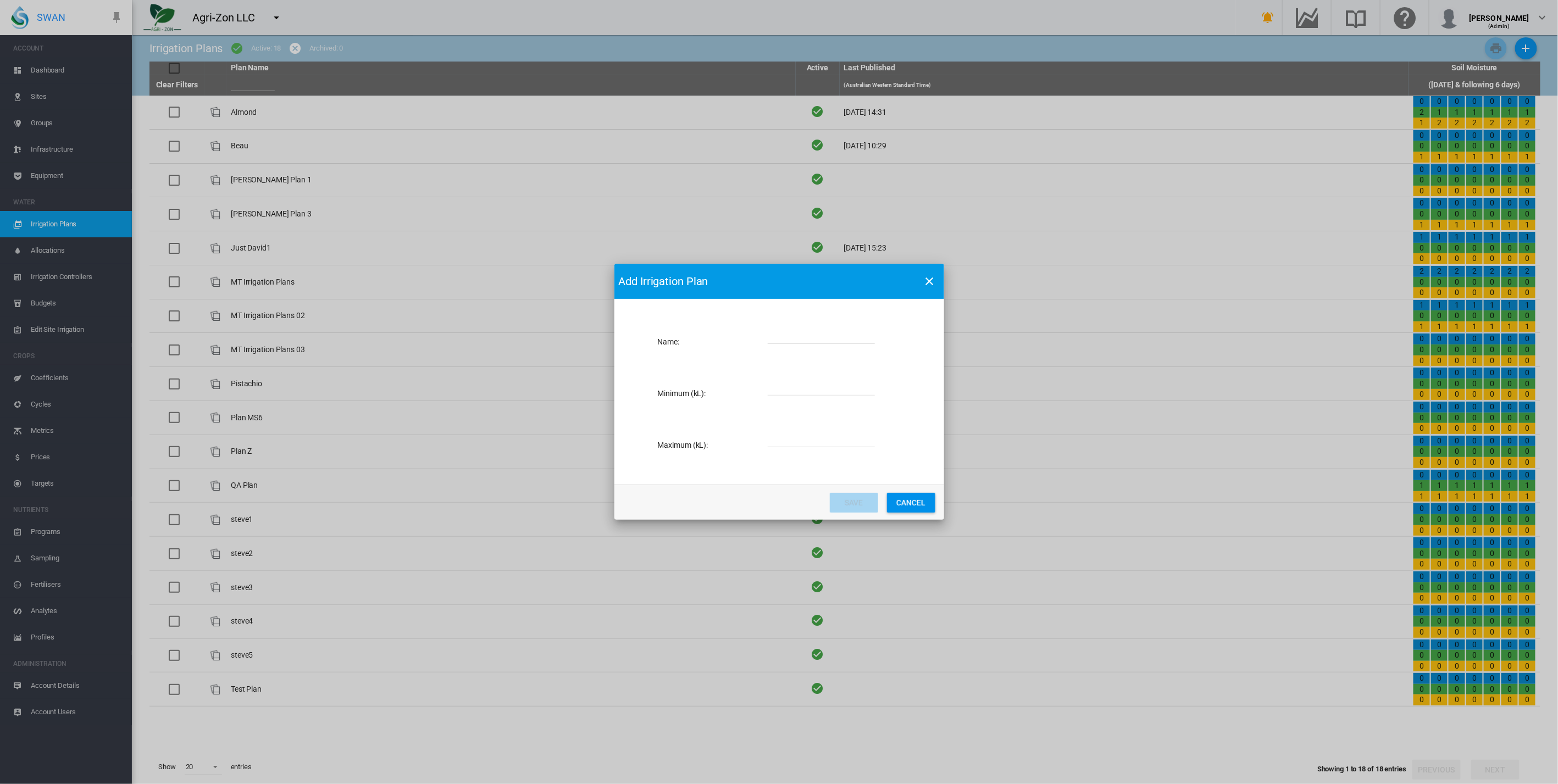
click at [899, 497] on button "Cancel" at bounding box center [911, 503] width 48 height 20
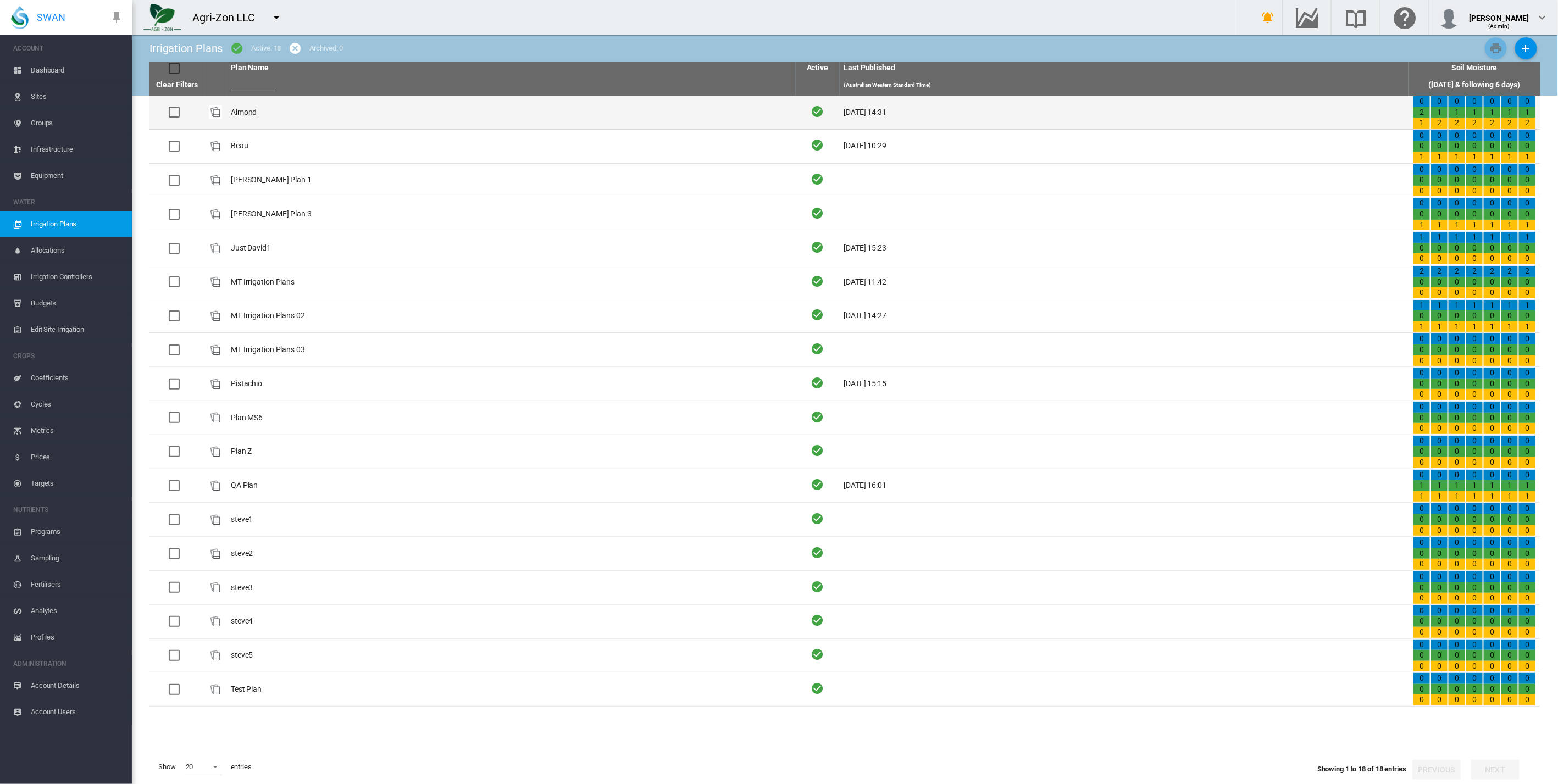
click at [177, 110] on div at bounding box center [174, 112] width 11 height 11
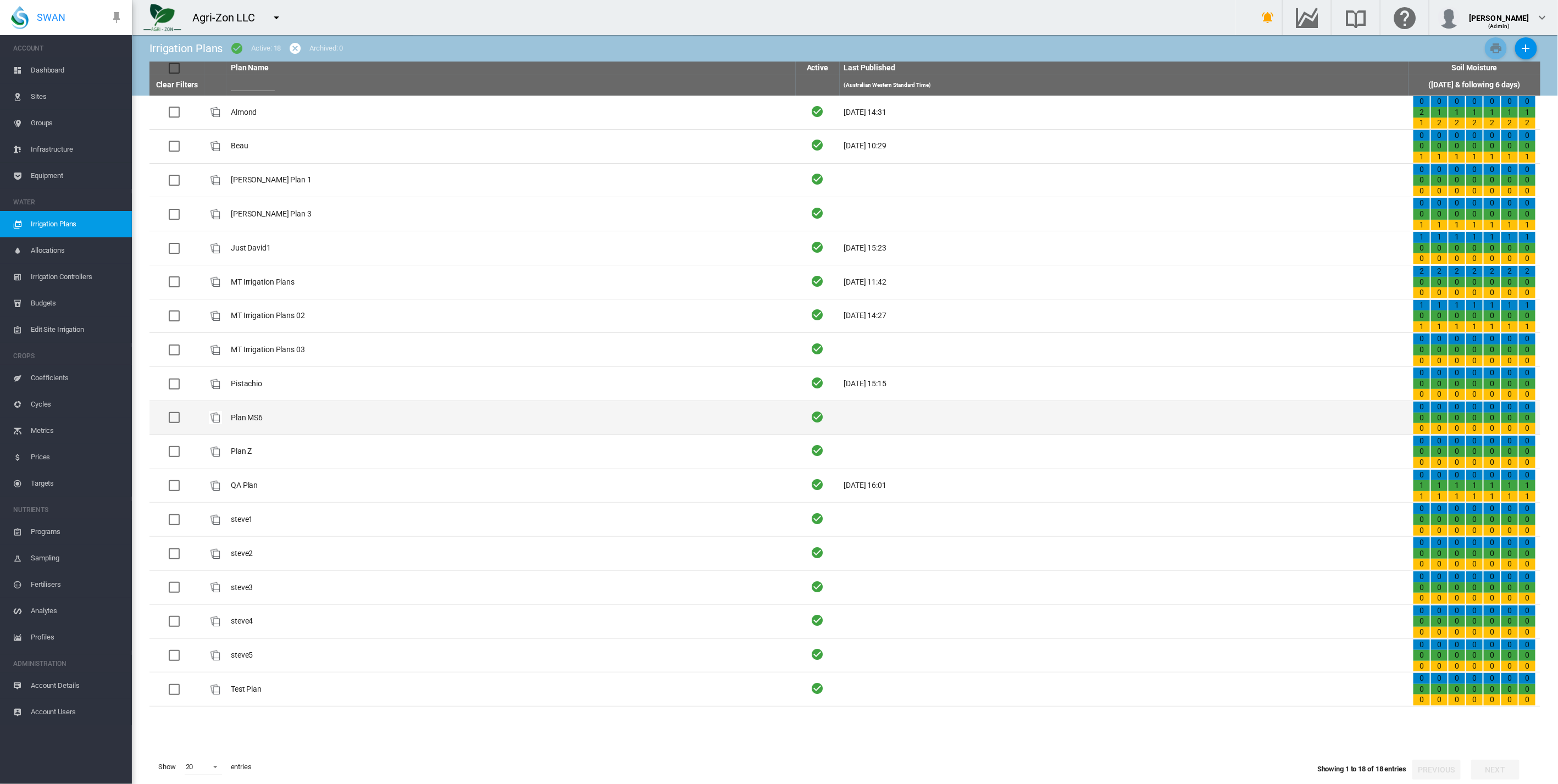
click at [239, 414] on td "Plan MS6" at bounding box center [510, 418] width 569 height 33
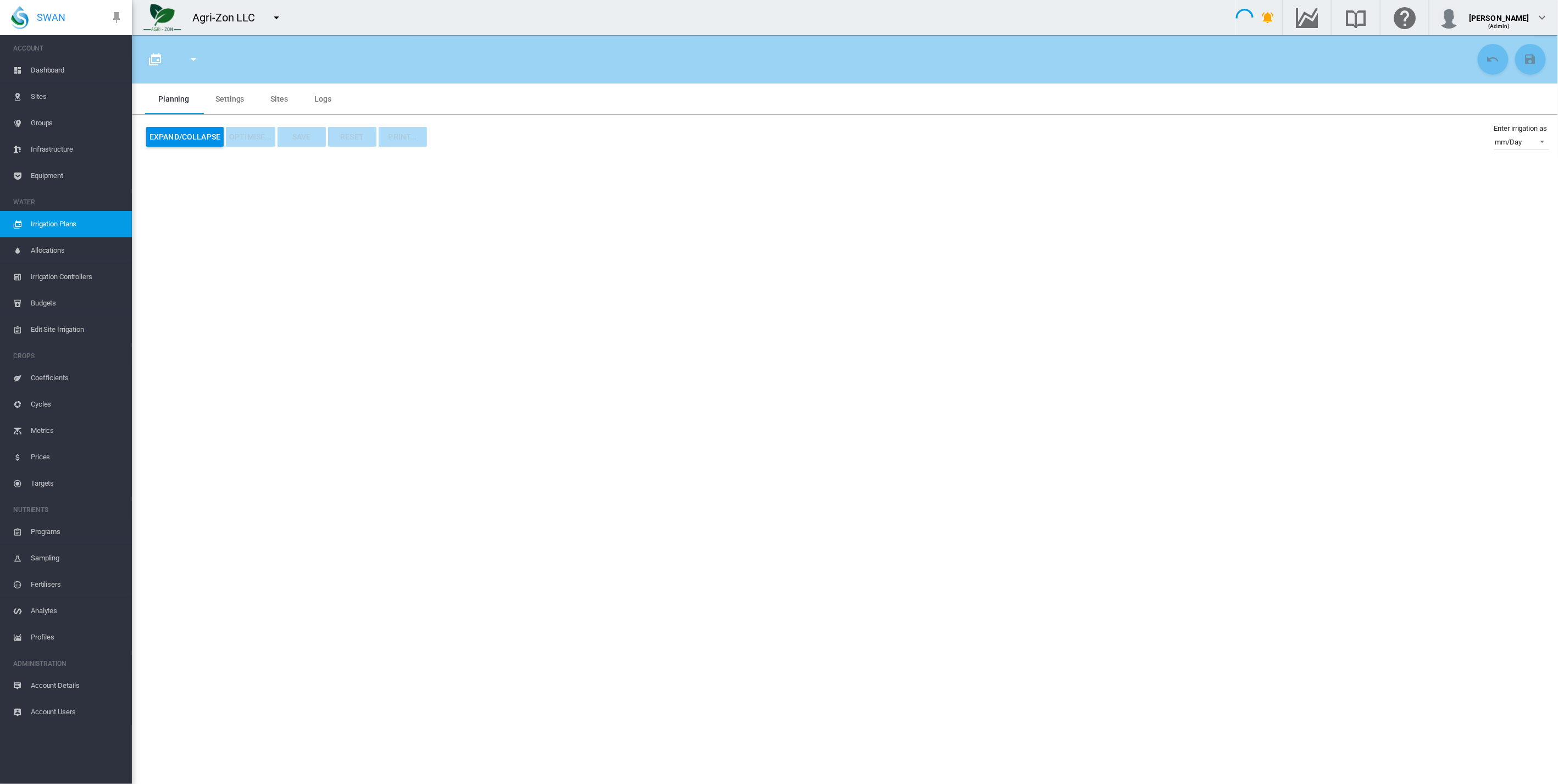
type input "********"
type input "*"
click at [223, 98] on md-tab-item "Settings" at bounding box center [229, 99] width 55 height 31
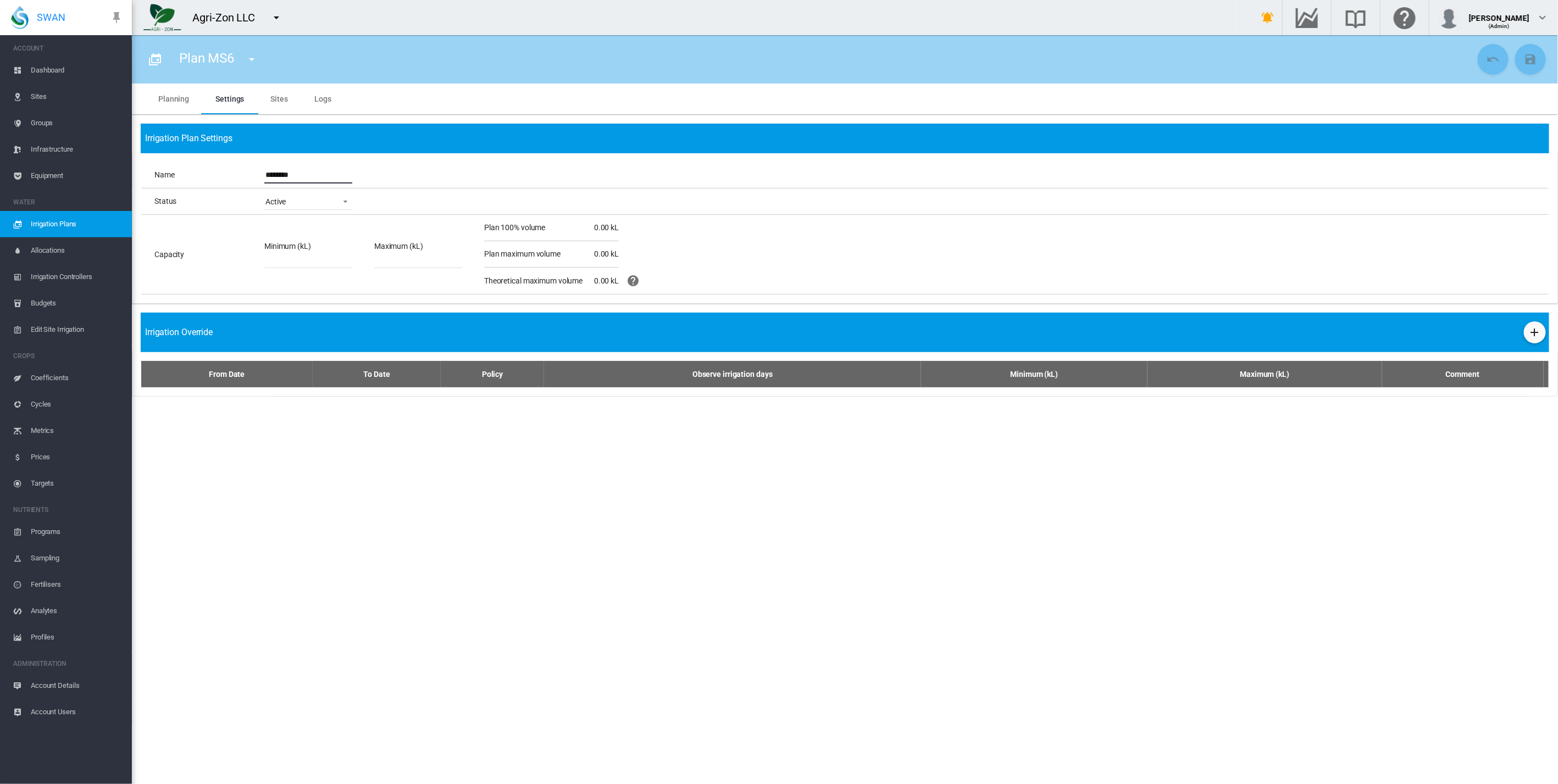
drag, startPoint x: 284, startPoint y: 175, endPoint x: 220, endPoint y: 168, distance: 64.4
click at [220, 168] on div "Name ********" at bounding box center [845, 175] width 1407 height 26
type input "***"
click at [1529, 56] on md-icon "icon-content-save" at bounding box center [1531, 60] width 13 height 13
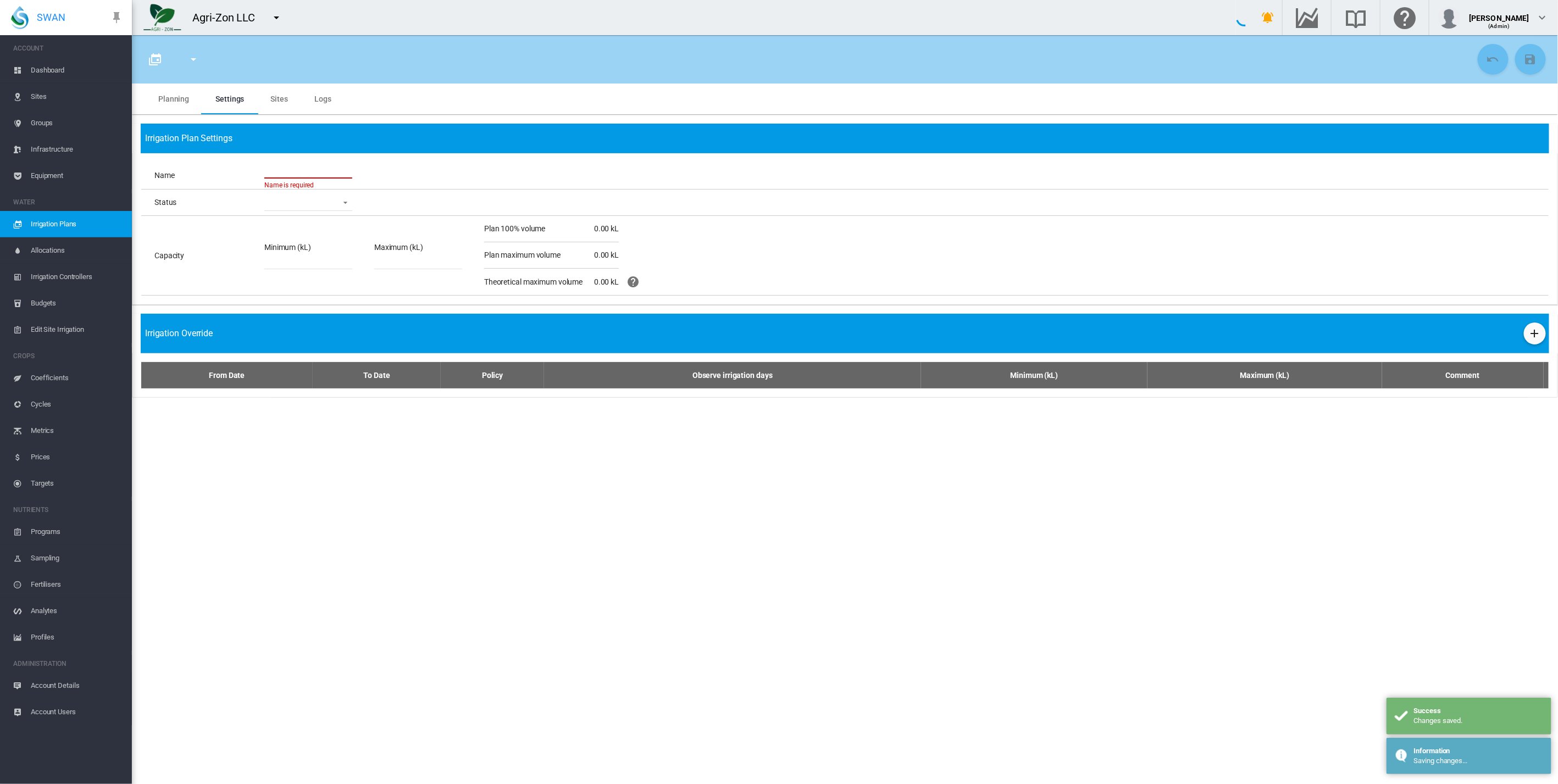
type input "***"
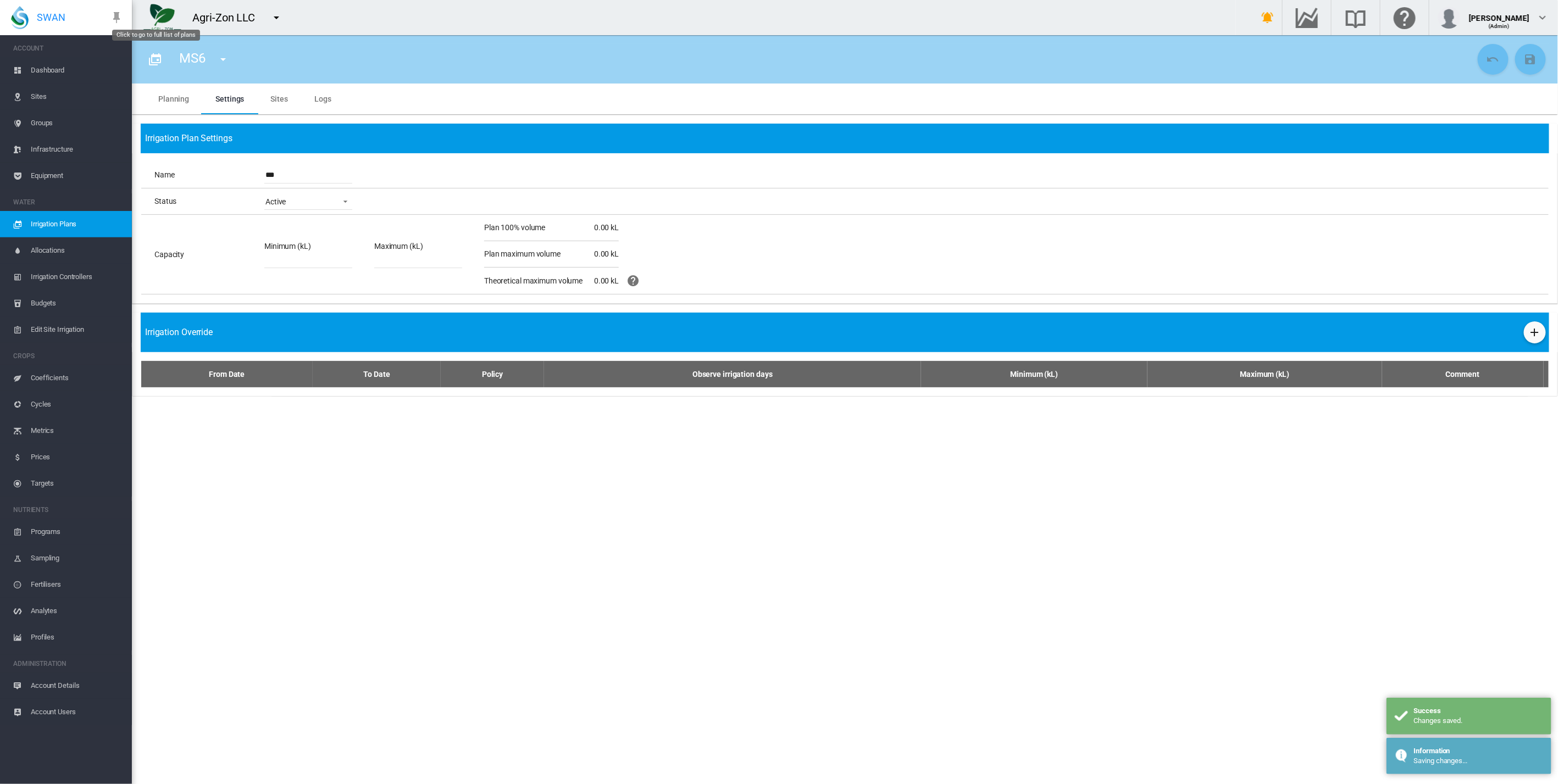
click at [149, 58] on md-icon "icon-calendar-multiple" at bounding box center [155, 60] width 13 height 13
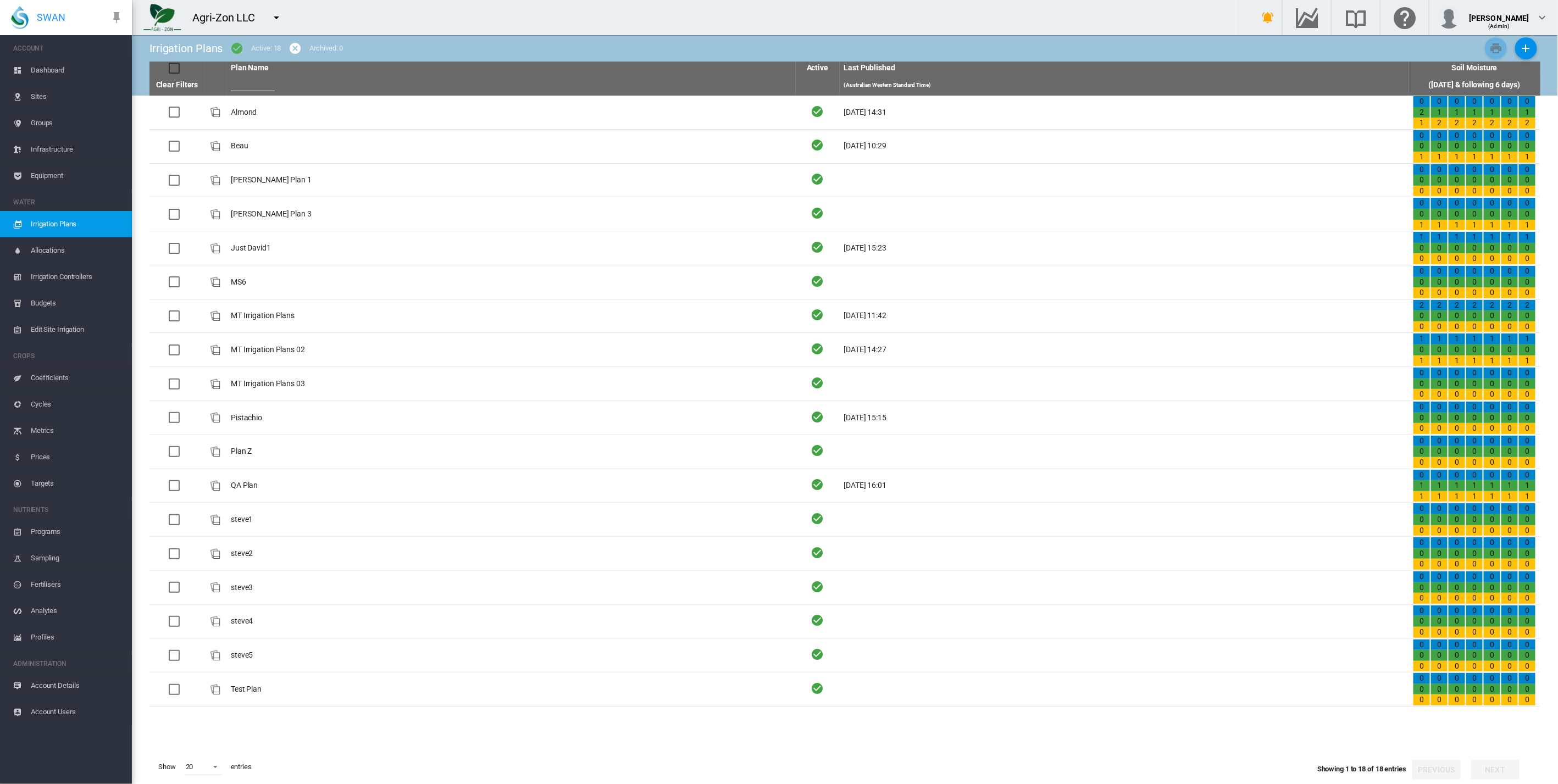
click at [56, 68] on span "Dashboard" at bounding box center [77, 70] width 92 height 26
